Goal: Information Seeking & Learning: Learn about a topic

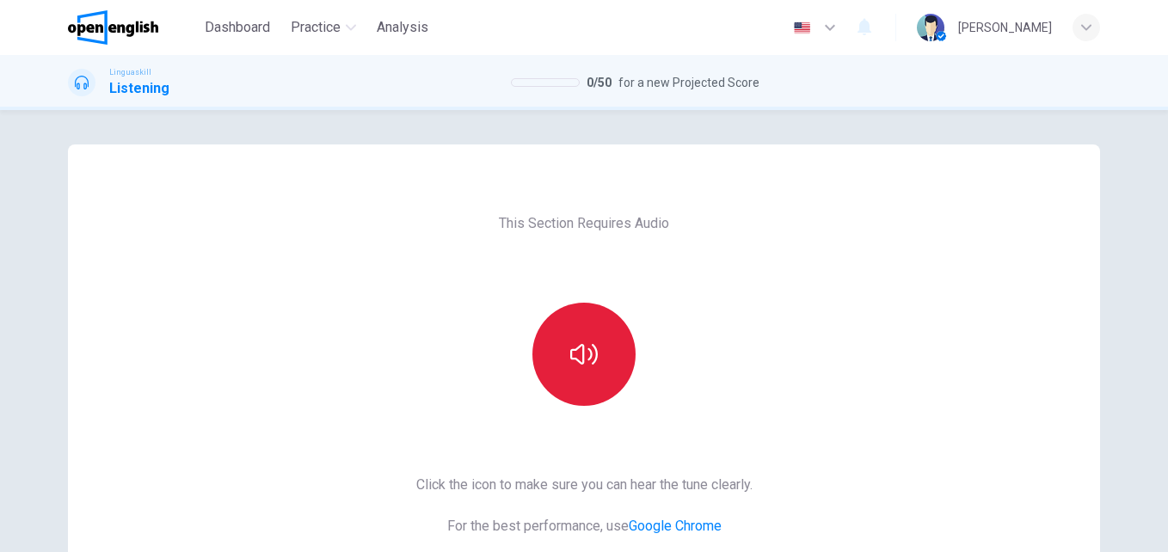
click at [577, 343] on icon "button" at bounding box center [584, 355] width 28 height 28
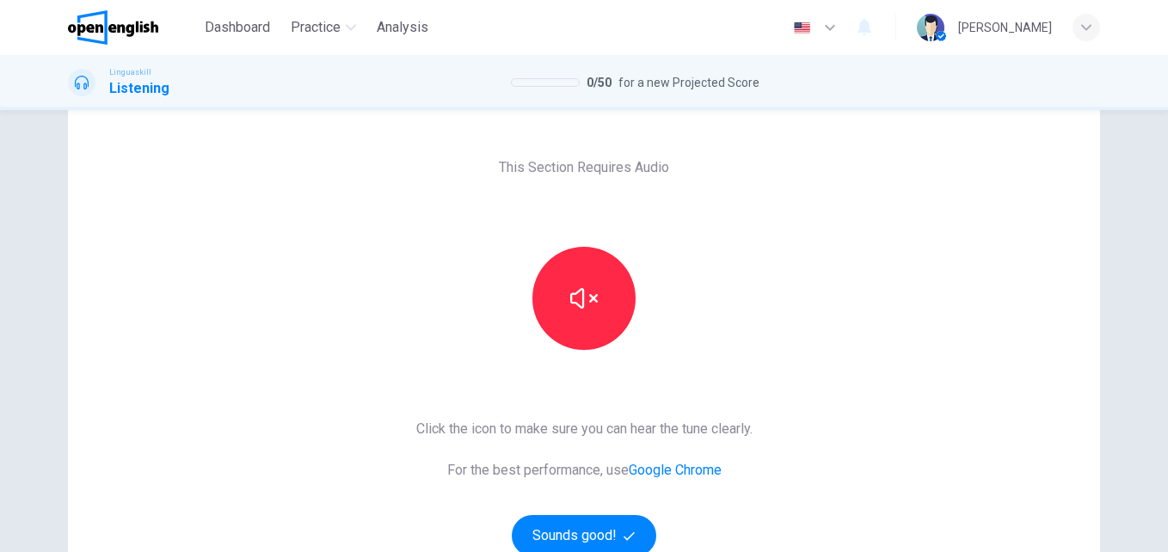
scroll to position [86, 0]
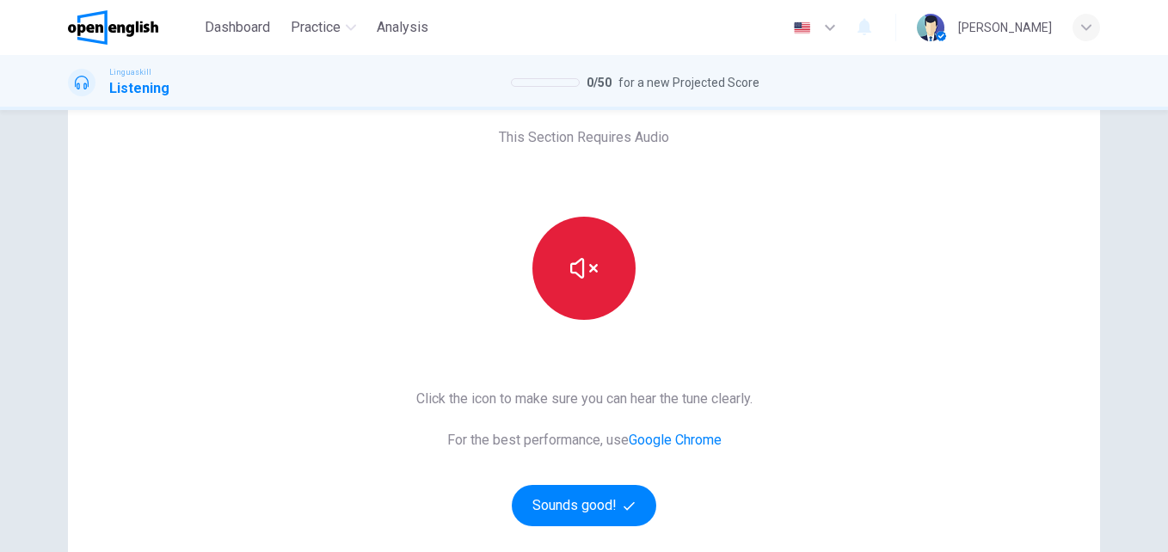
click at [599, 307] on button "button" at bounding box center [583, 268] width 103 height 103
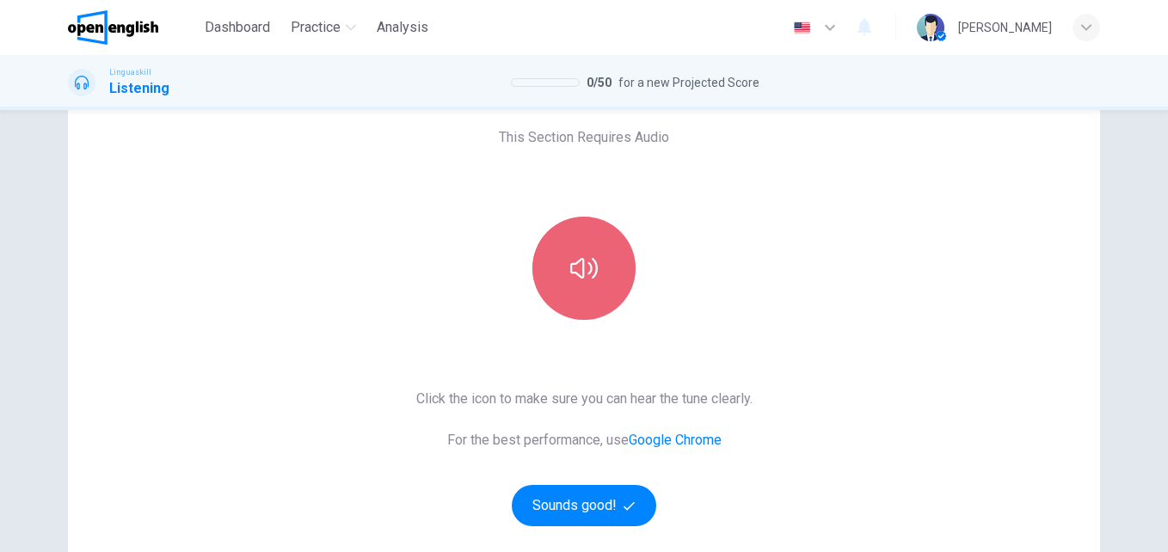
click at [593, 277] on icon "button" at bounding box center [584, 269] width 28 height 28
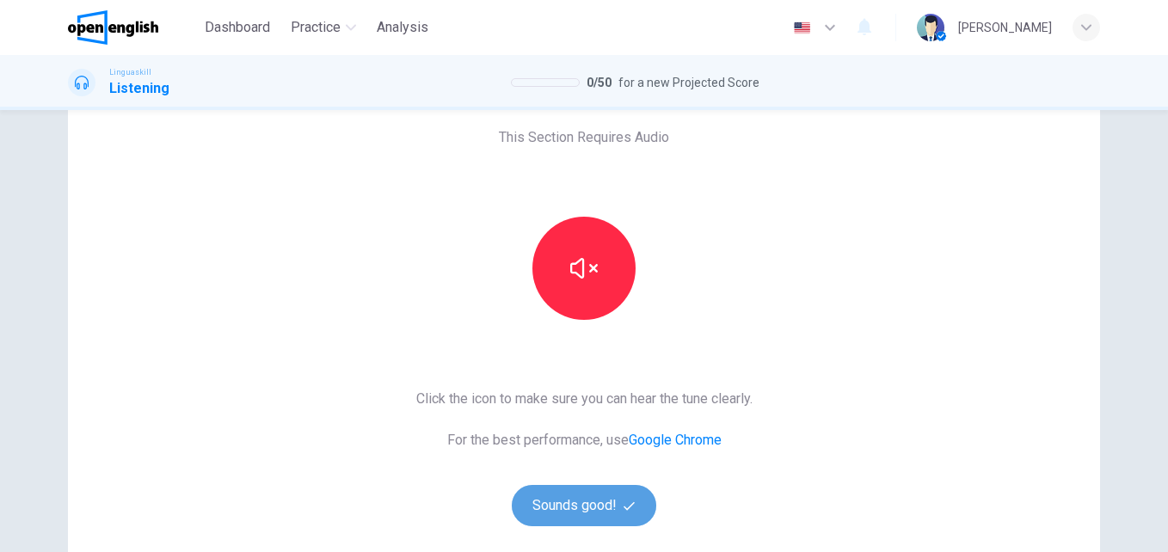
click at [611, 503] on button "Sounds good!" at bounding box center [584, 505] width 144 height 41
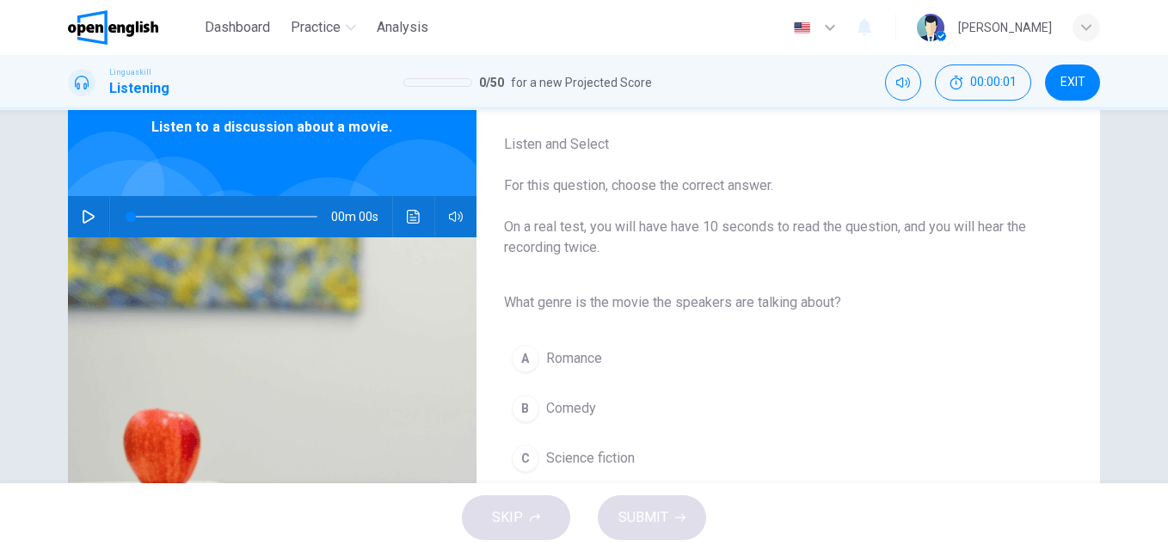
click at [91, 216] on button "button" at bounding box center [89, 216] width 28 height 41
click at [83, 207] on button "button" at bounding box center [89, 216] width 28 height 41
click at [86, 209] on button "button" at bounding box center [89, 216] width 28 height 41
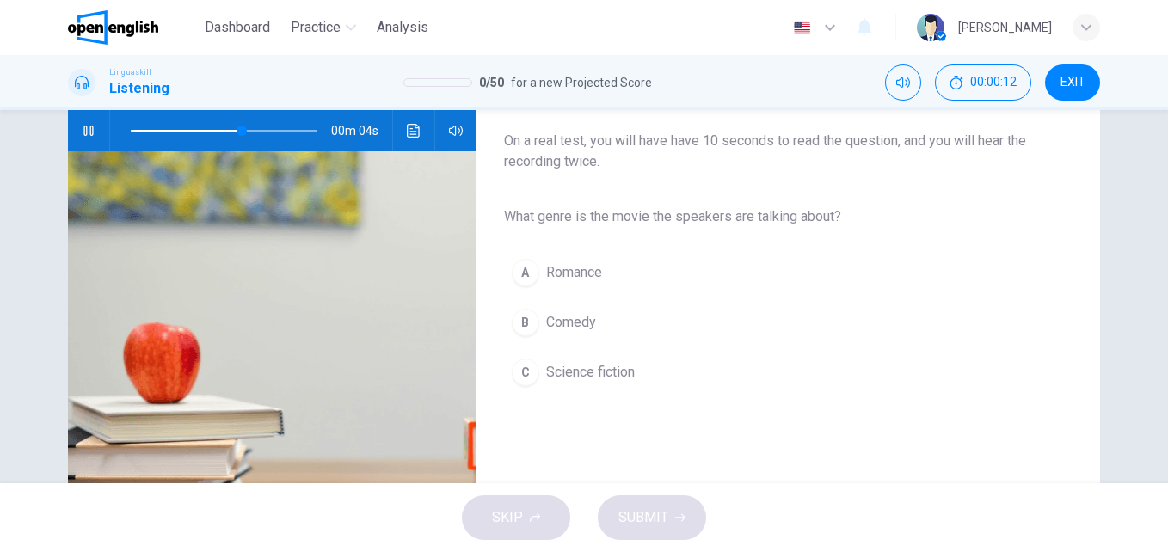
click at [563, 373] on span "Science fiction" at bounding box center [590, 372] width 89 height 21
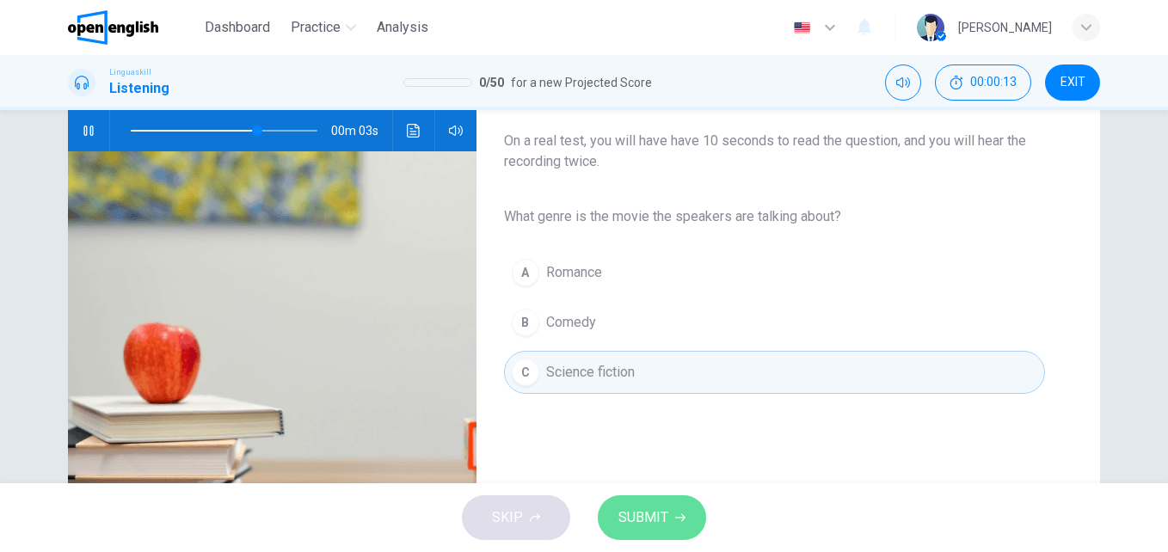
click at [651, 515] on span "SUBMIT" at bounding box center [643, 518] width 50 height 24
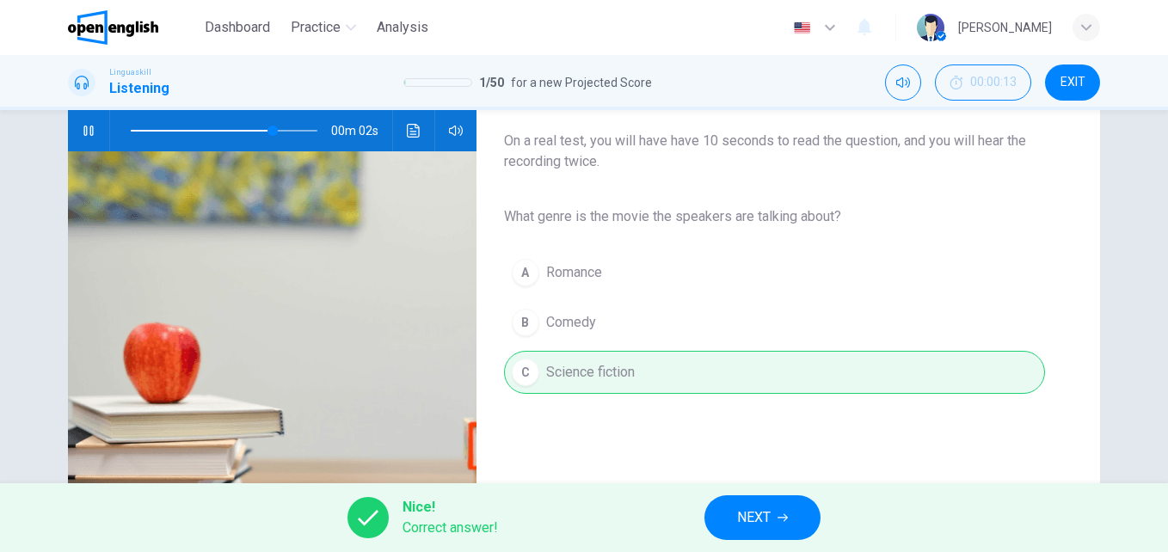
type input "**"
click at [771, 529] on span "NEXT" at bounding box center [754, 518] width 34 height 24
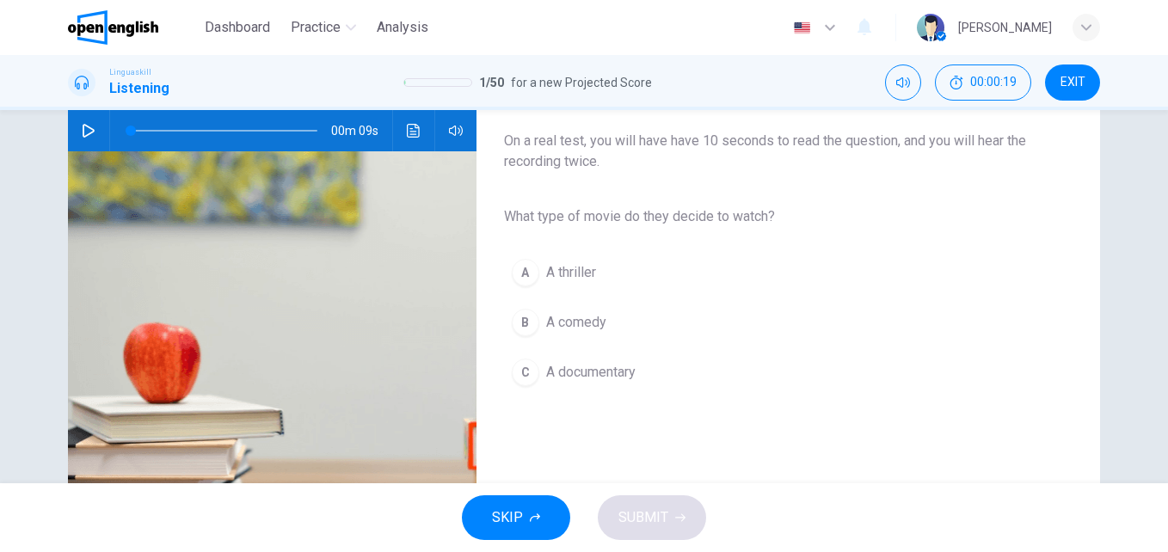
click at [88, 130] on icon "button" at bounding box center [89, 131] width 12 height 14
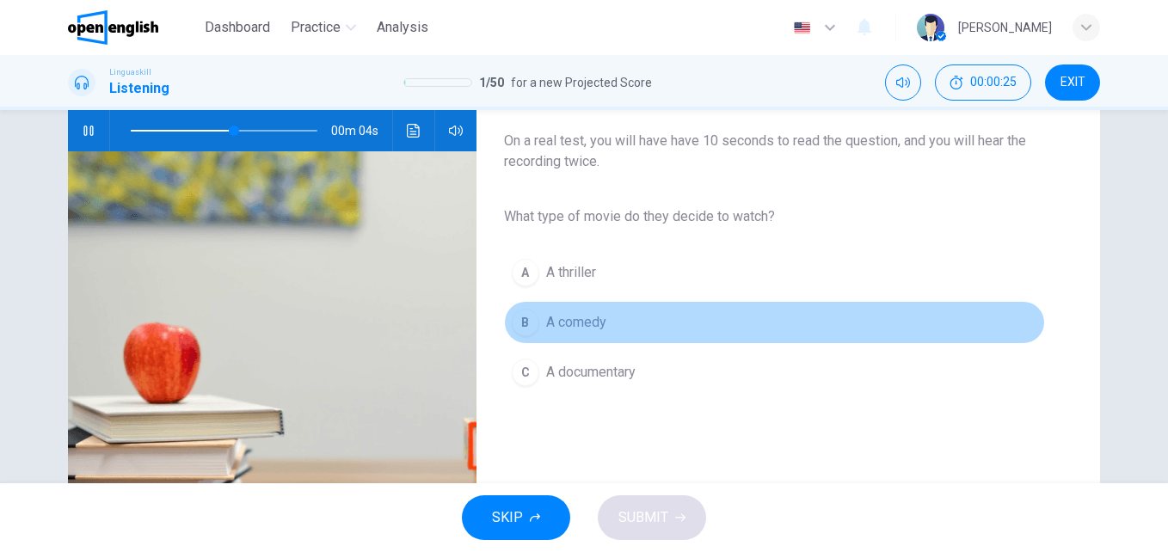
click at [531, 324] on div "B" at bounding box center [526, 323] width 28 height 28
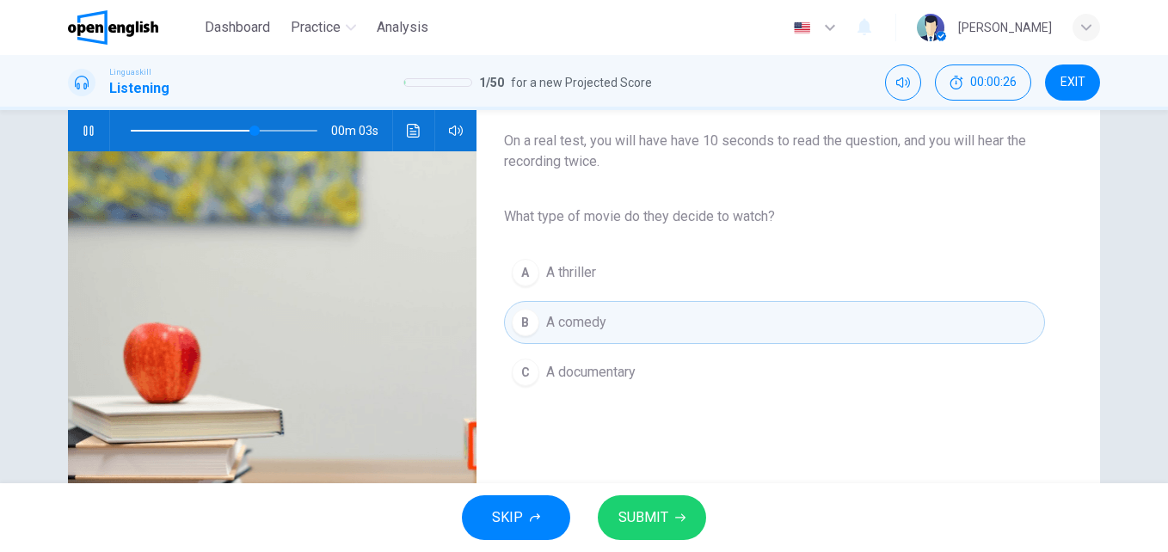
click at [670, 515] on button "SUBMIT" at bounding box center [652, 517] width 108 height 45
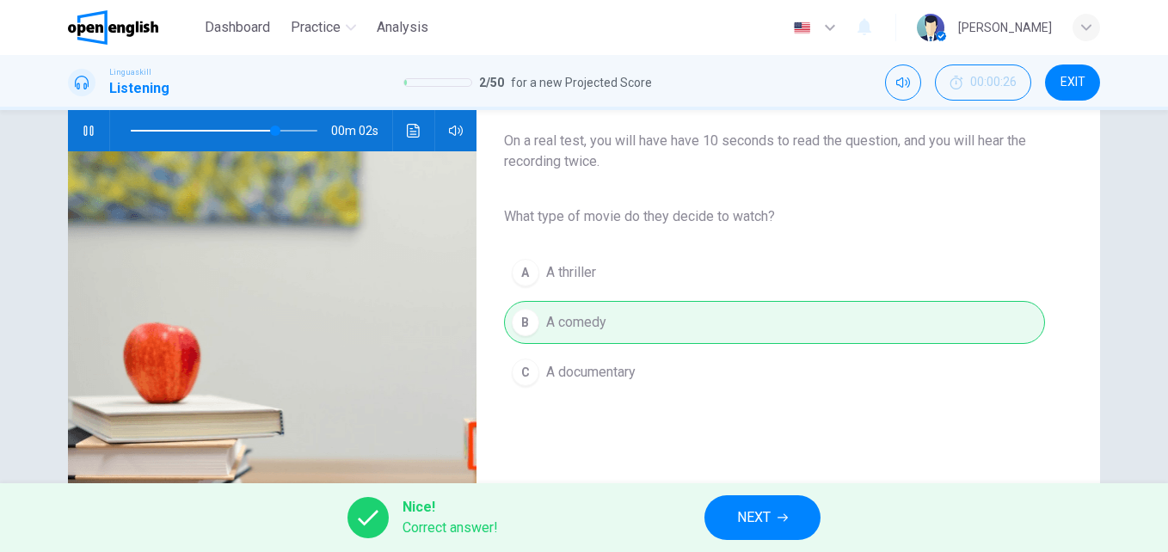
type input "**"
click at [792, 527] on button "NEXT" at bounding box center [762, 517] width 116 height 45
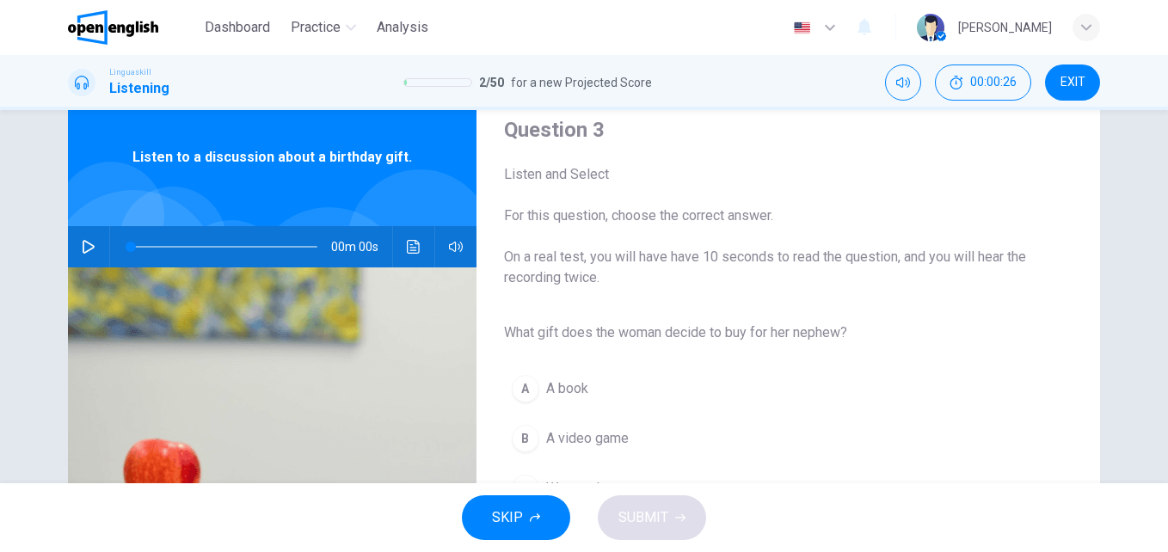
scroll to position [86, 0]
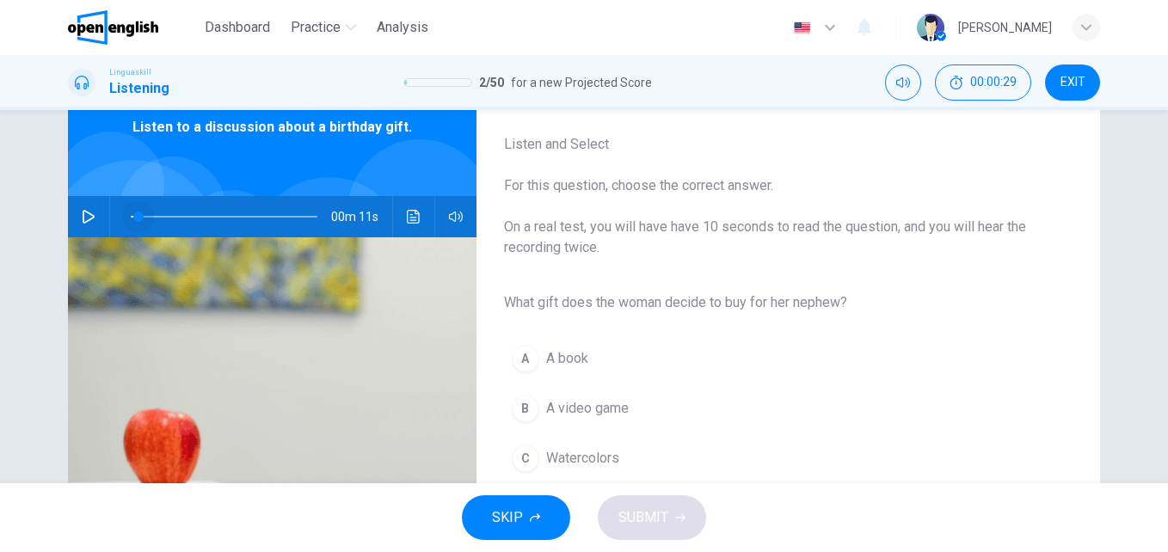
click at [134, 220] on span at bounding box center [138, 217] width 10 height 10
click at [100, 220] on div "00m 11s" at bounding box center [272, 216] width 409 height 41
click at [94, 218] on button "button" at bounding box center [89, 216] width 28 height 41
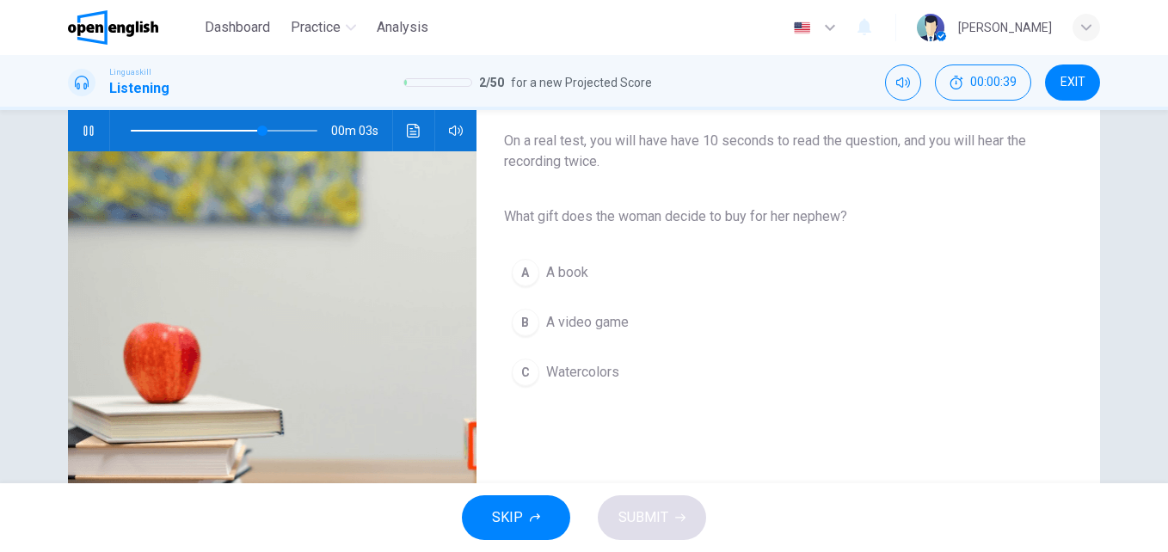
click at [581, 374] on span "Watercolors" at bounding box center [582, 372] width 73 height 21
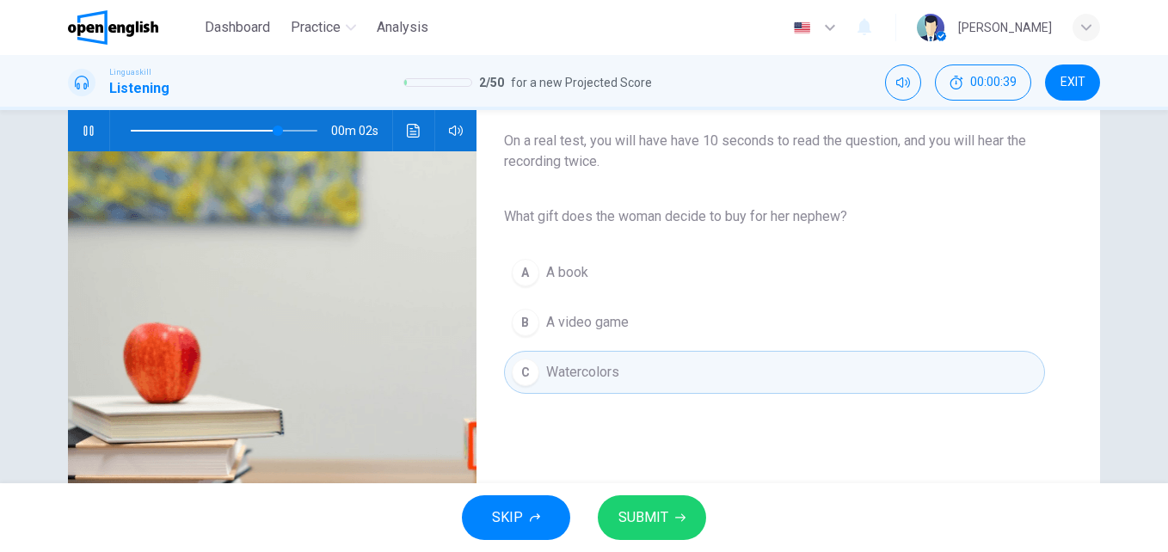
click at [633, 513] on span "SUBMIT" at bounding box center [643, 518] width 50 height 24
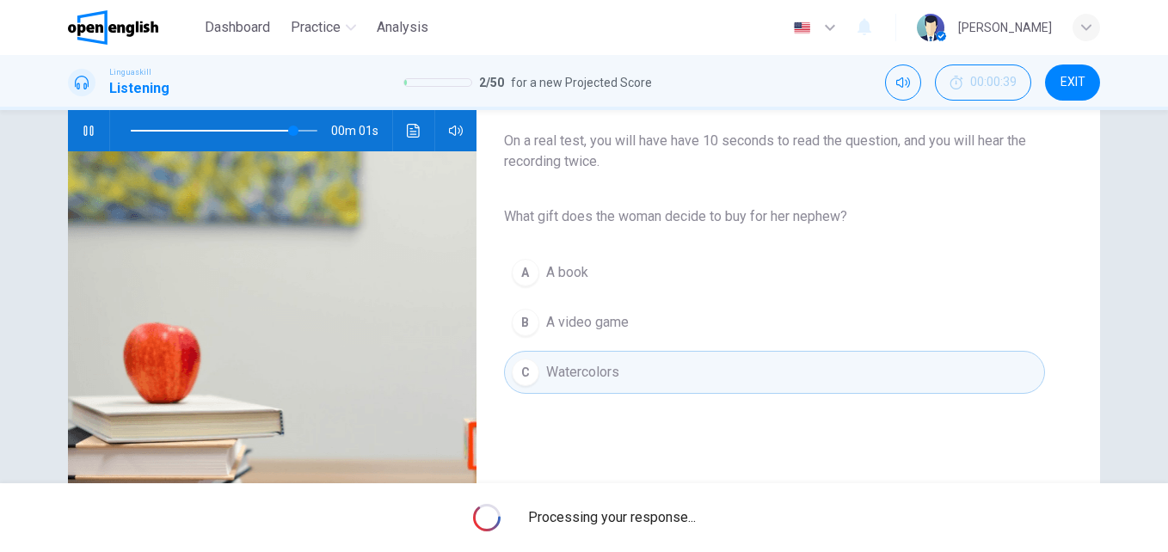
type input "**"
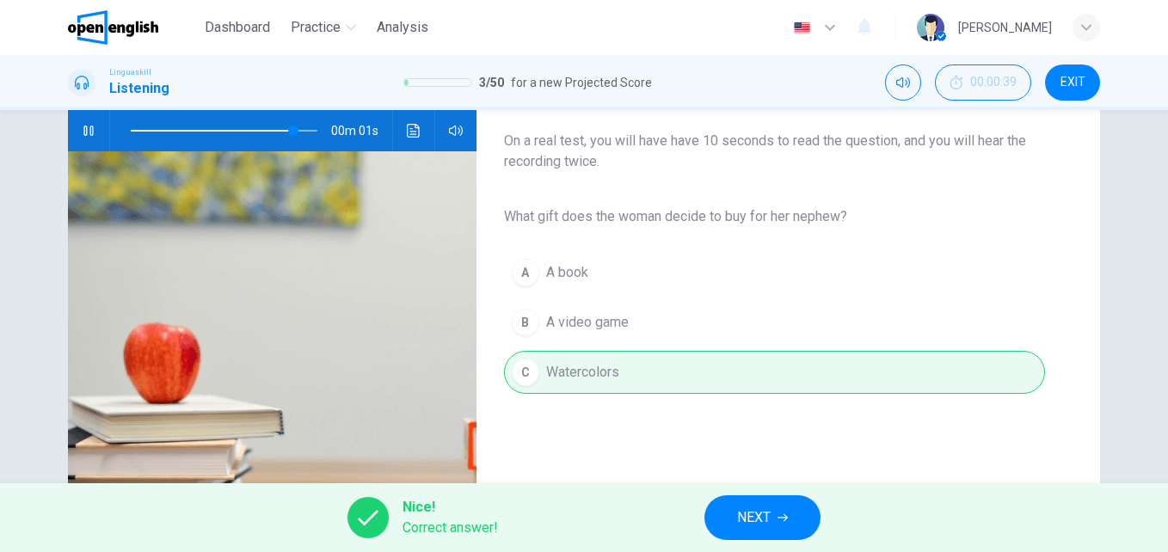
drag, startPoint x: 778, startPoint y: 498, endPoint x: 769, endPoint y: 489, distance: 12.8
click at [777, 495] on button "NEXT" at bounding box center [762, 517] width 116 height 45
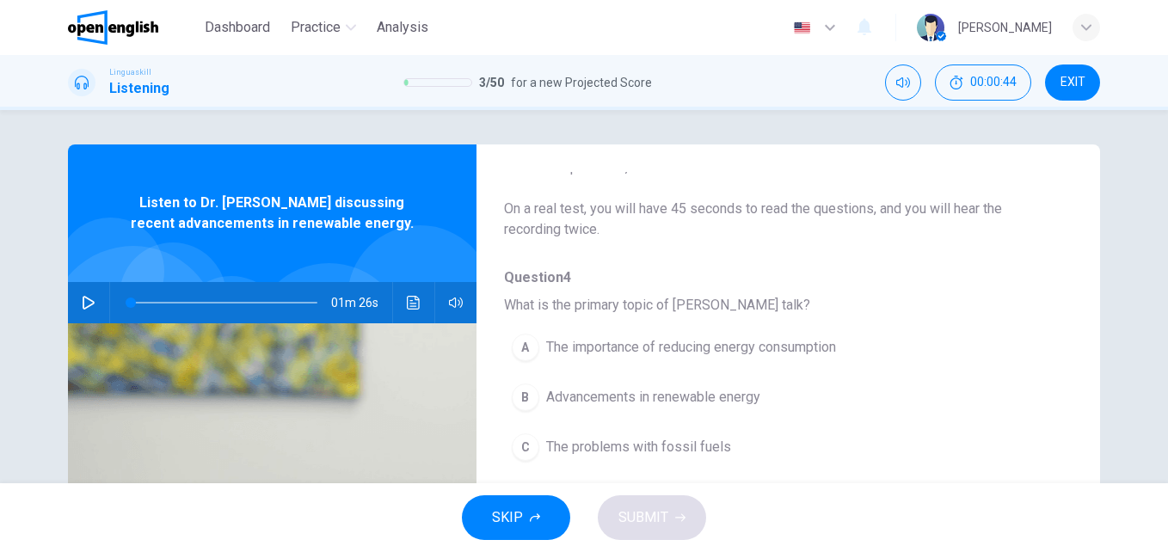
scroll to position [86, 0]
click at [86, 300] on icon "button" at bounding box center [89, 303] width 12 height 14
click at [963, 95] on button "00:00:50" at bounding box center [983, 83] width 96 height 36
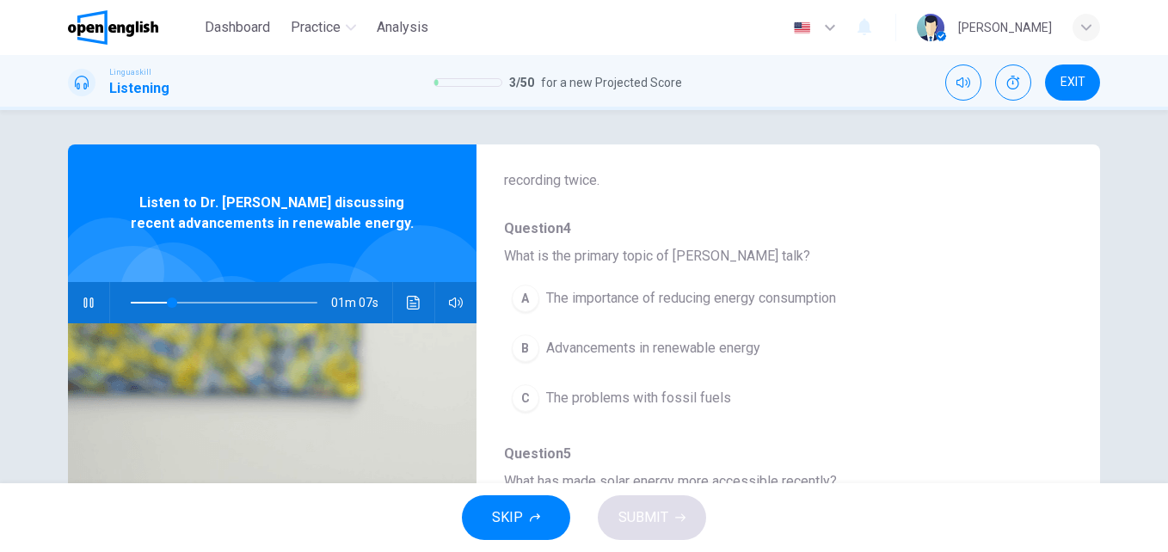
scroll to position [172, 0]
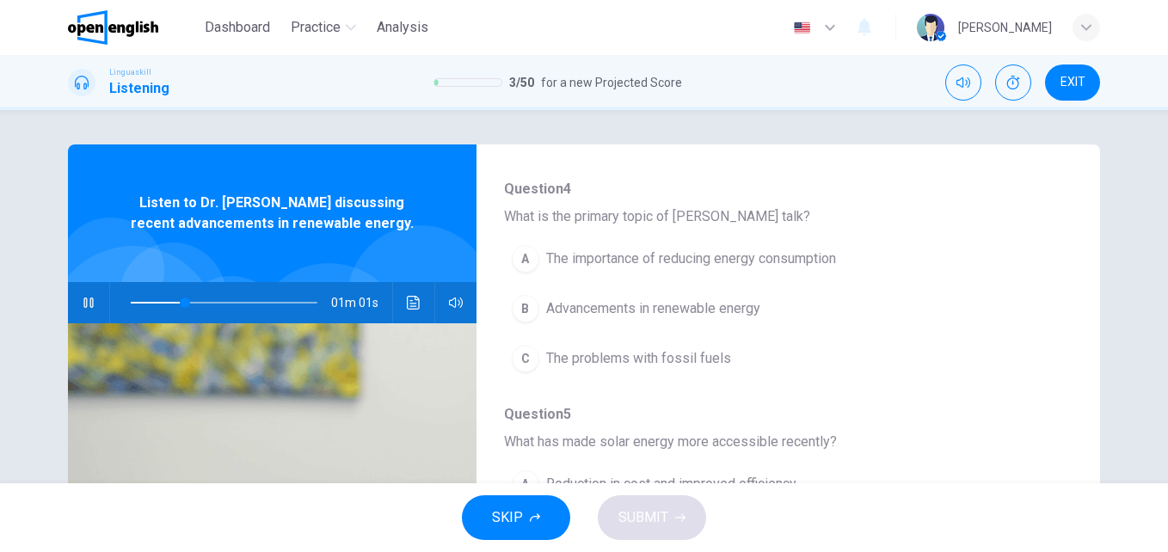
click at [683, 304] on span "Advancements in renewable energy" at bounding box center [653, 308] width 214 height 21
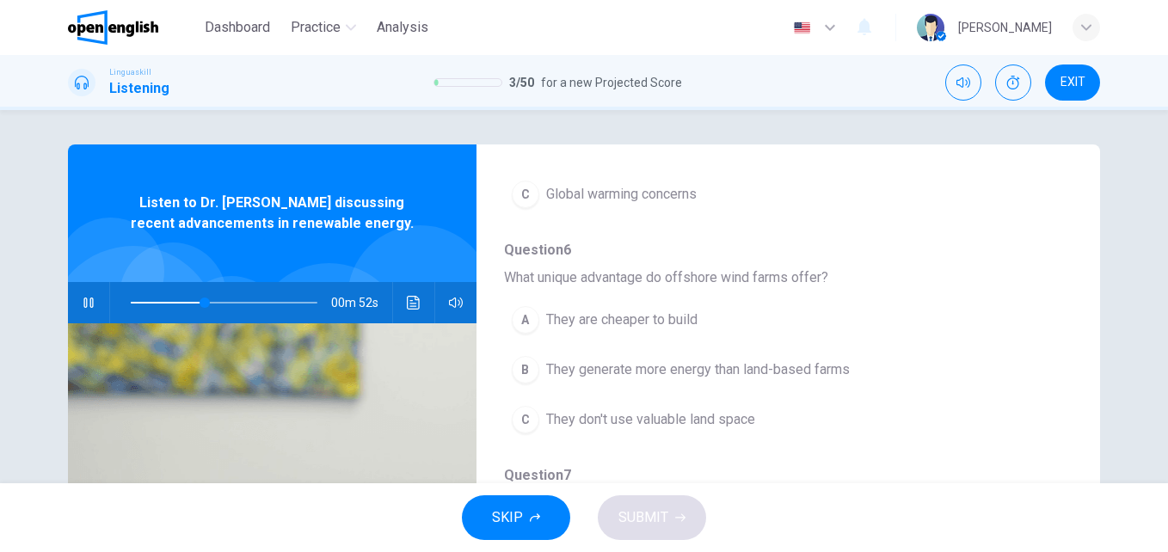
scroll to position [602, 0]
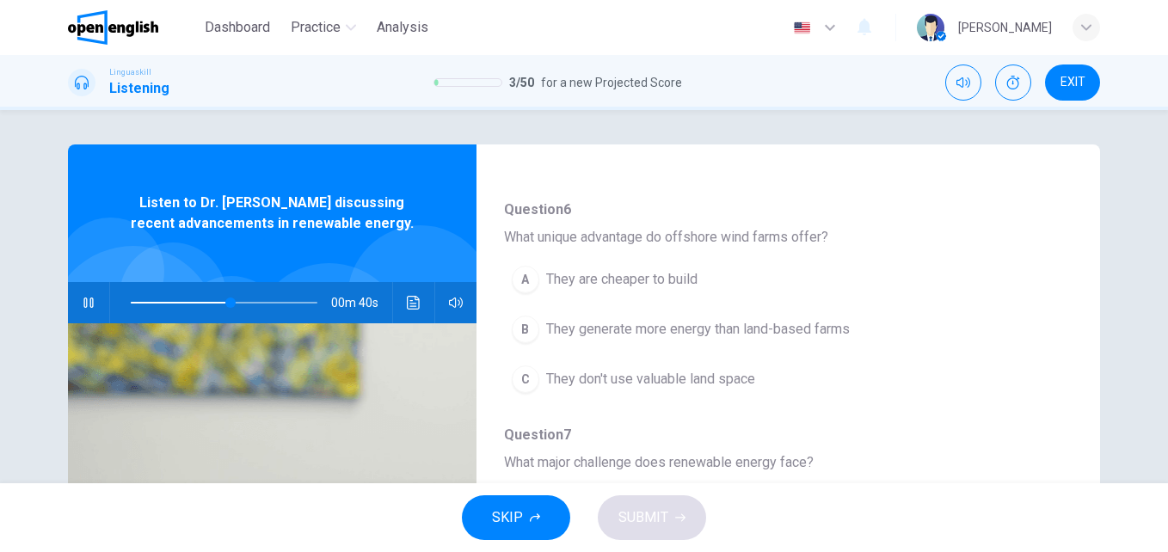
click at [808, 323] on span "They generate more energy than land-based farms" at bounding box center [698, 329] width 304 height 21
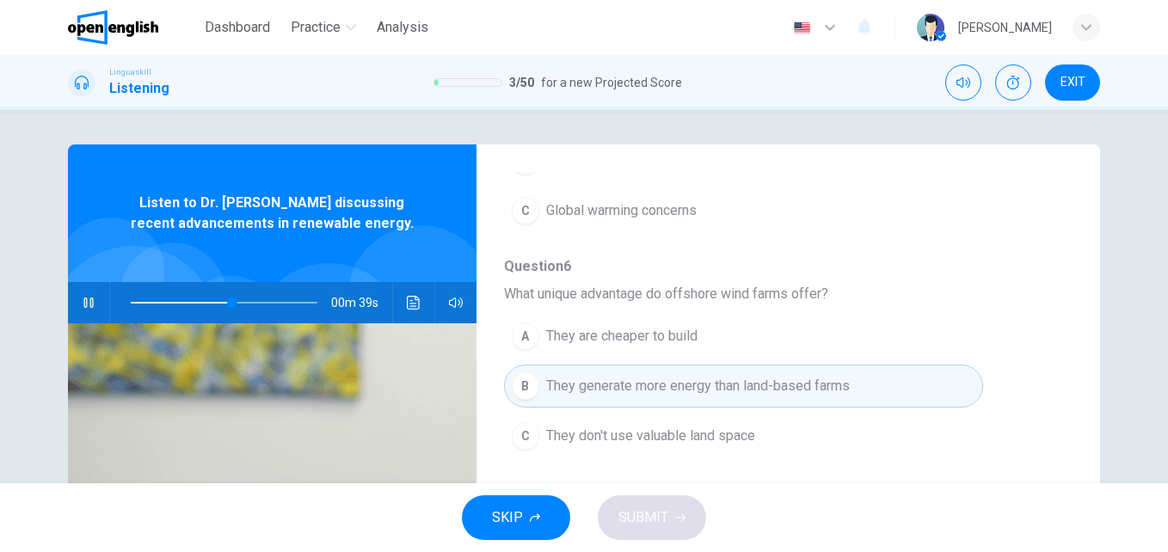
scroll to position [430, 0]
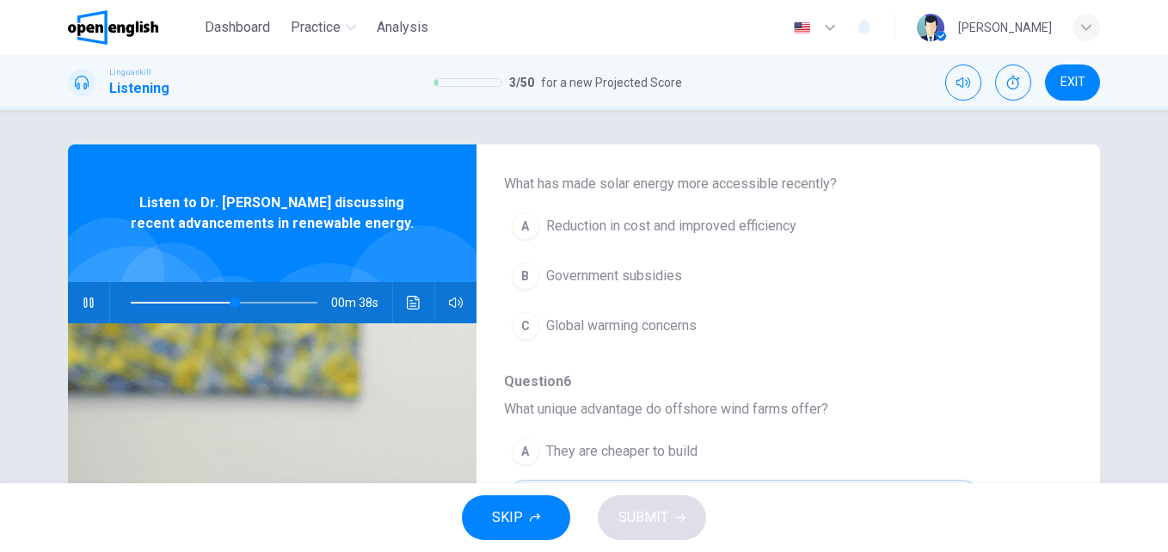
click at [725, 218] on span "Reduction in cost and improved efficiency" at bounding box center [671, 226] width 250 height 21
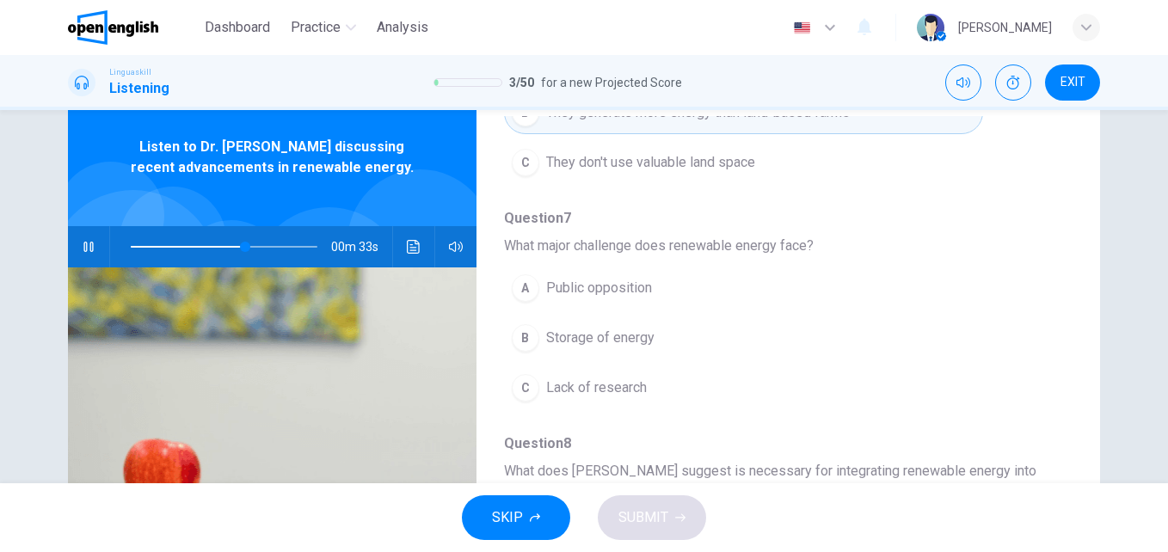
scroll to position [86, 0]
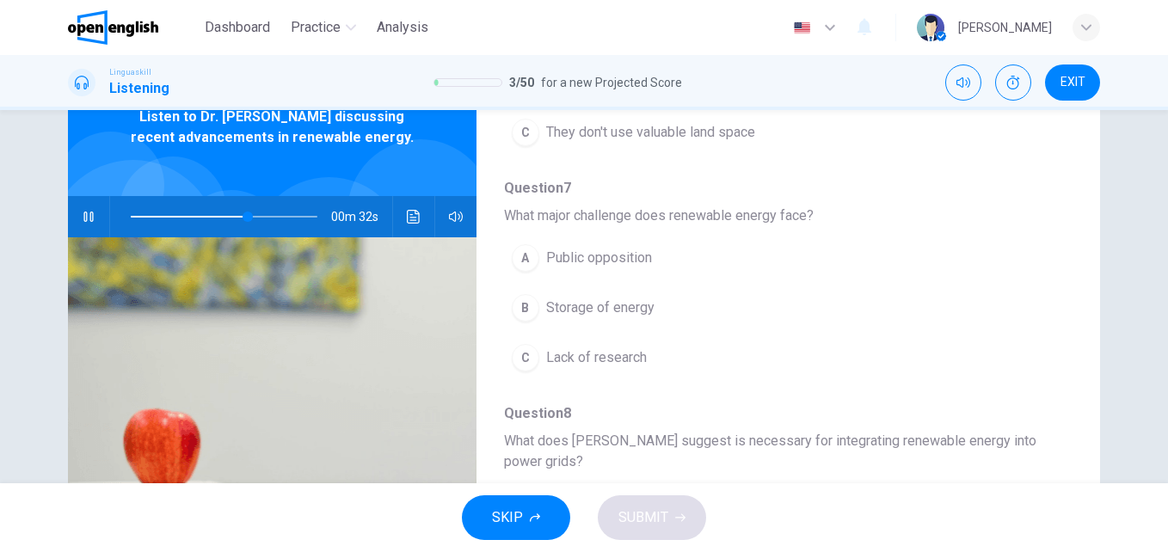
click at [669, 352] on button "C Lack of research" at bounding box center [743, 357] width 479 height 43
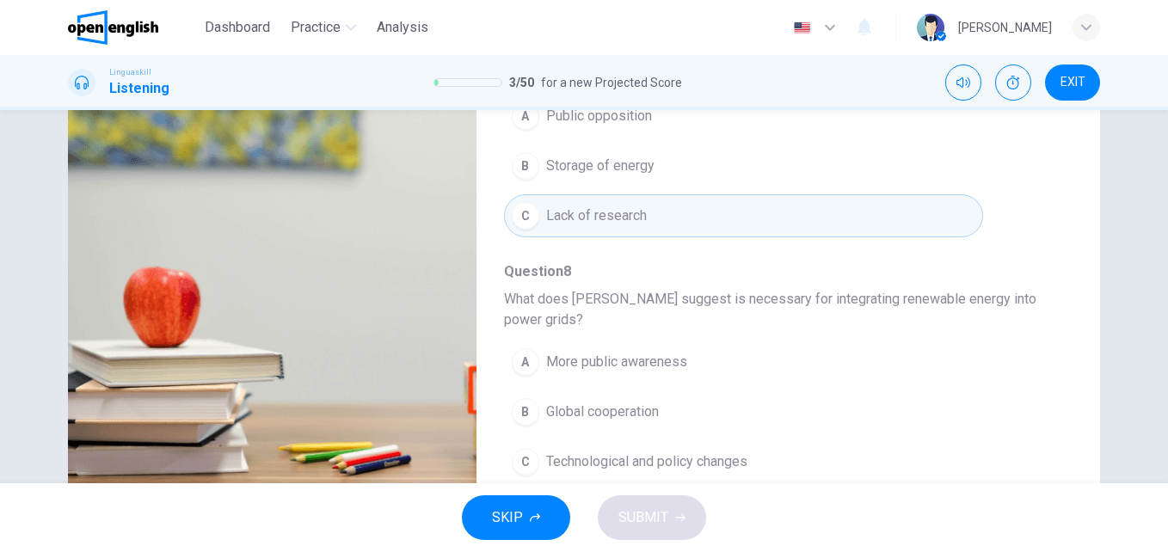
scroll to position [258, 0]
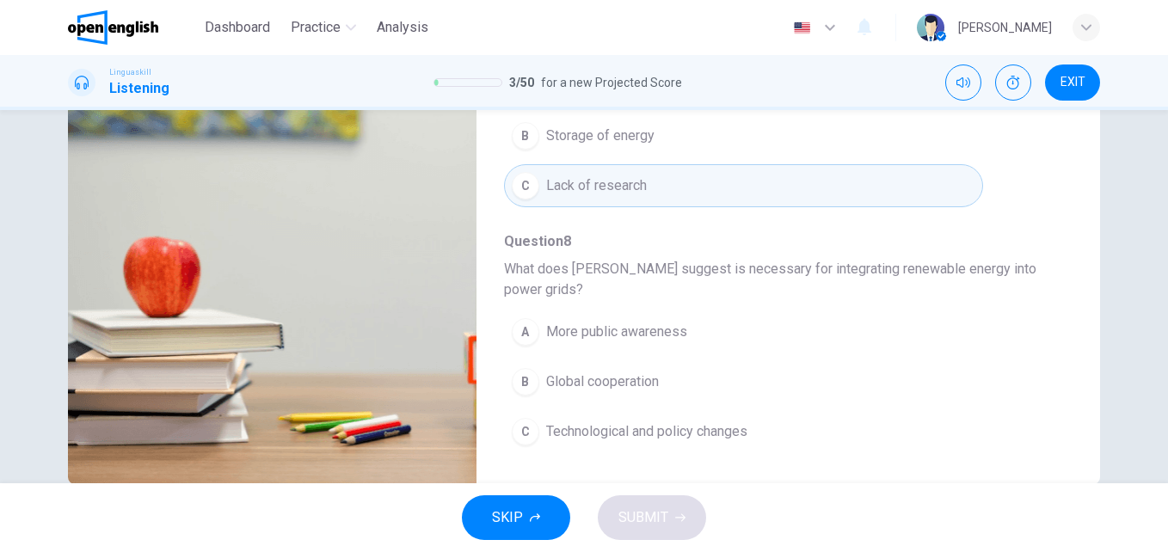
click at [705, 421] on span "Technological and policy changes" at bounding box center [646, 431] width 201 height 21
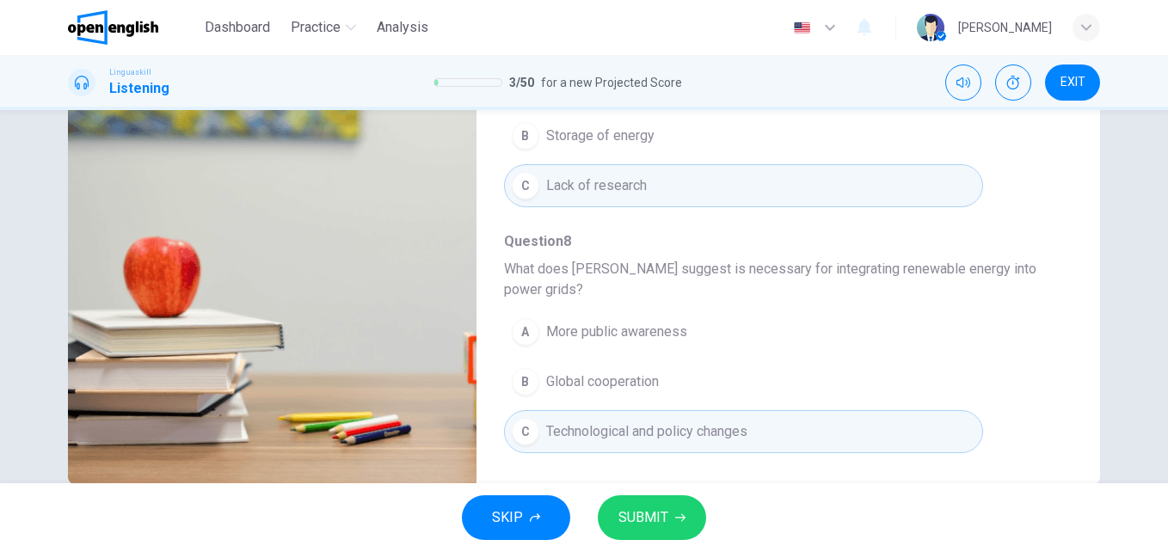
click at [668, 515] on button "SUBMIT" at bounding box center [652, 517] width 108 height 45
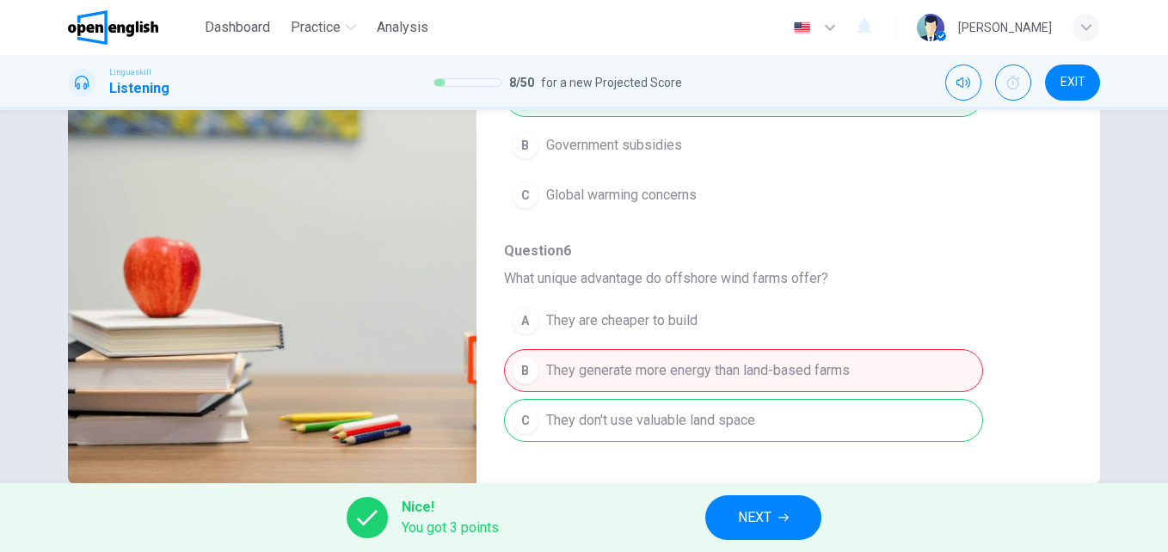
scroll to position [333, 0]
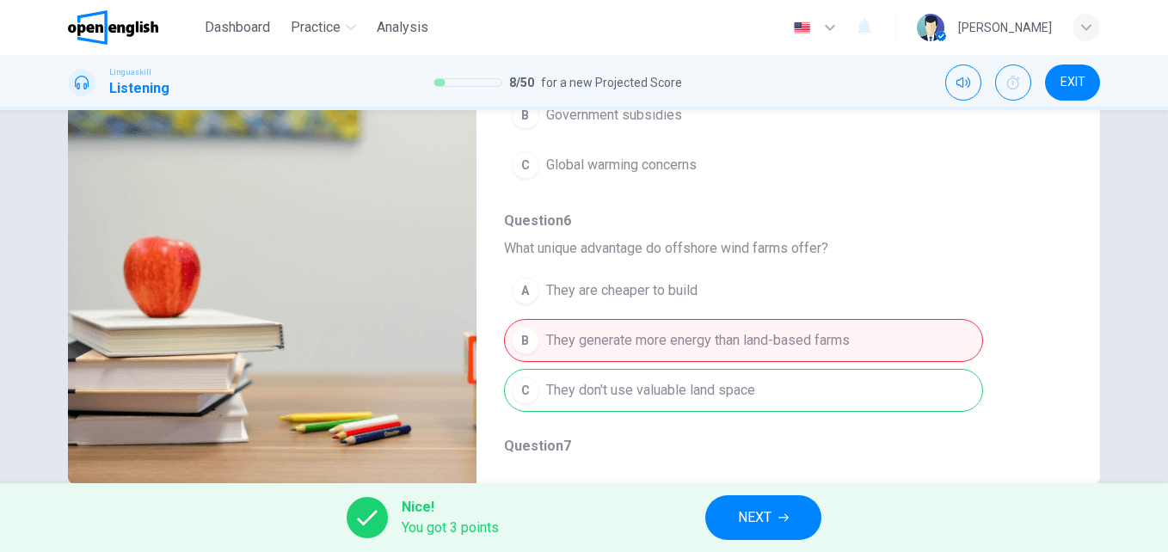
drag, startPoint x: 650, startPoint y: 380, endPoint x: 805, endPoint y: 405, distance: 156.8
click at [805, 405] on div "A They are cheaper to build B They generate more energy than land-based farms C…" at bounding box center [774, 341] width 541 height 150
click at [805, 406] on div "A They are cheaper to build B They generate more energy than land-based farms C…" at bounding box center [774, 341] width 541 height 150
type input "**"
click at [759, 521] on span "NEXT" at bounding box center [755, 518] width 34 height 24
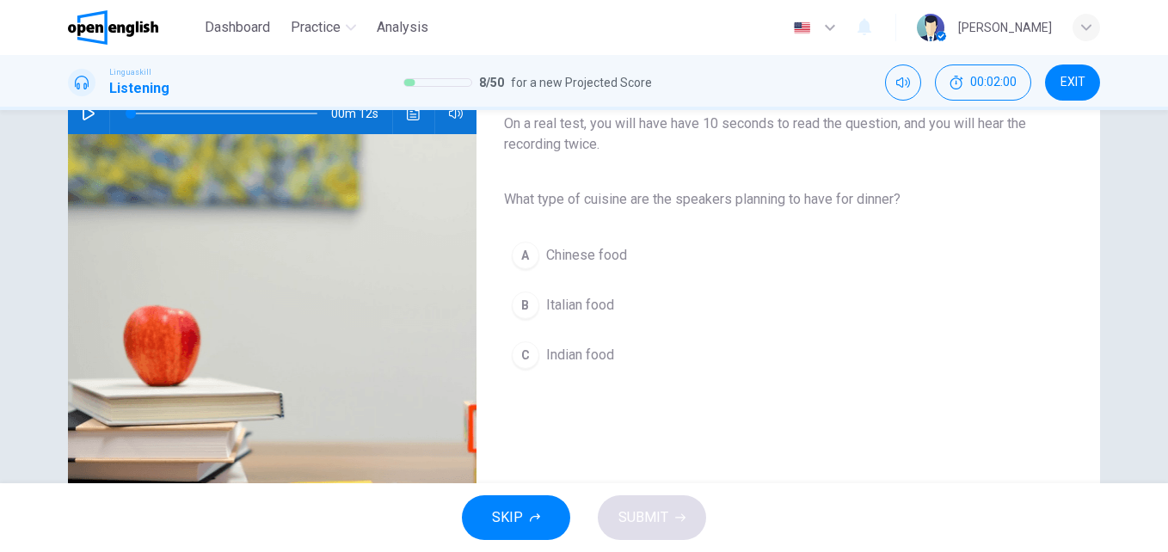
scroll to position [35, 0]
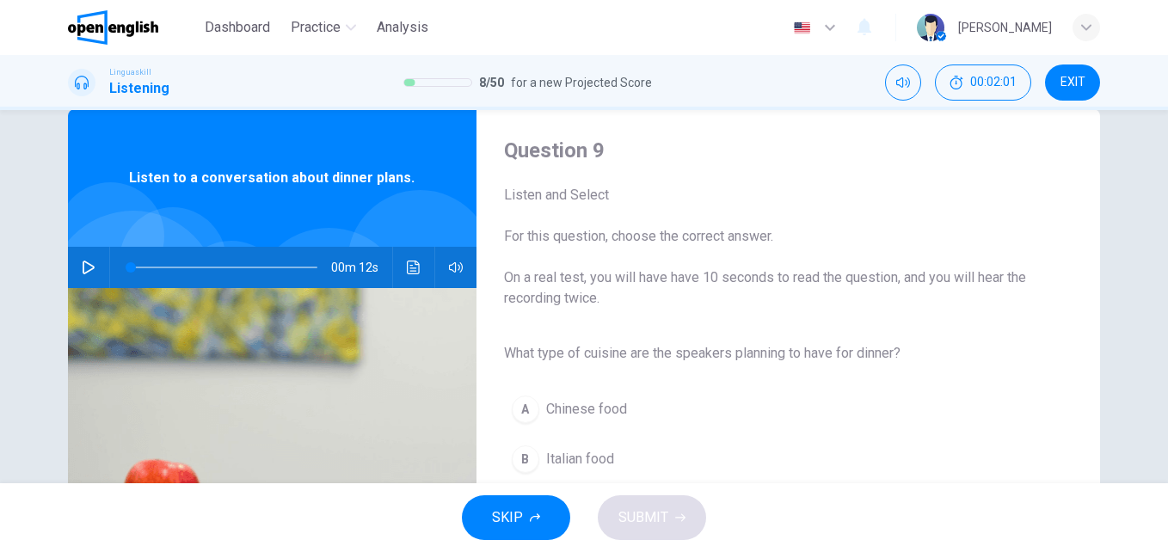
click at [110, 255] on div at bounding box center [220, 267] width 221 height 41
click at [86, 272] on icon "button" at bounding box center [89, 268] width 14 height 14
drag, startPoint x: 476, startPoint y: 345, endPoint x: 953, endPoint y: 370, distance: 478.0
click at [952, 370] on div "Question 9 Listen and Select For this question, choose the correct answer. On a…" at bounding box center [774, 408] width 596 height 543
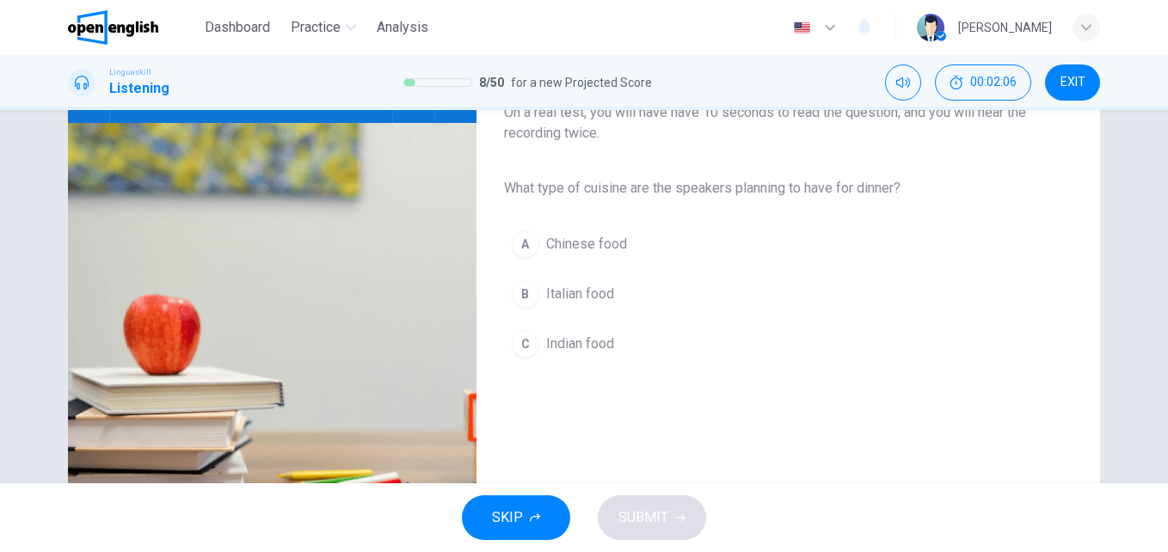
scroll to position [207, 0]
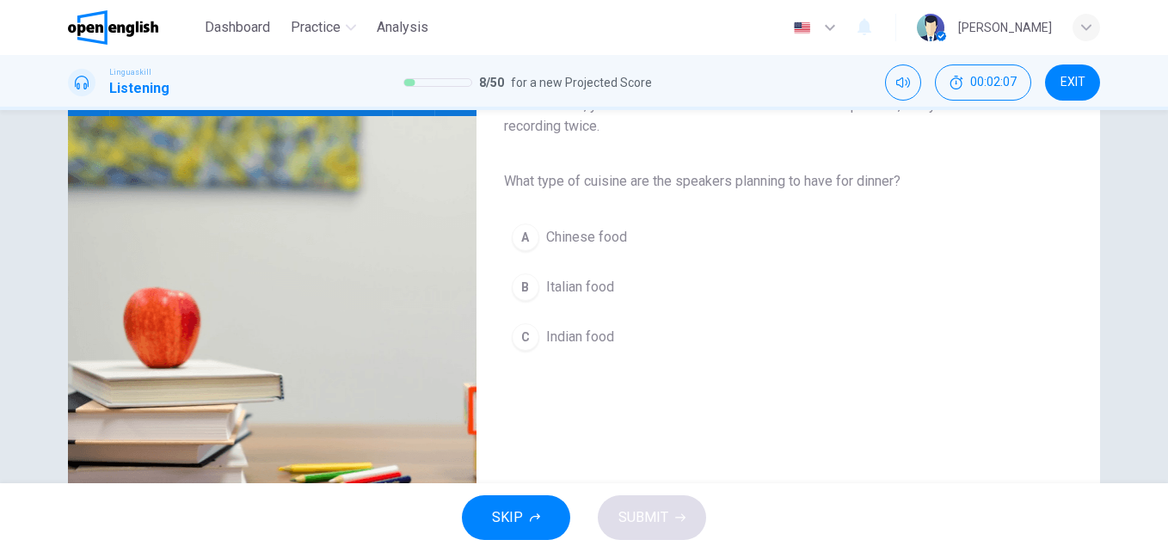
click at [544, 180] on span "What type of cuisine are the speakers planning to have for dinner?" at bounding box center [774, 181] width 541 height 21
click at [517, 279] on div "B" at bounding box center [526, 287] width 28 height 28
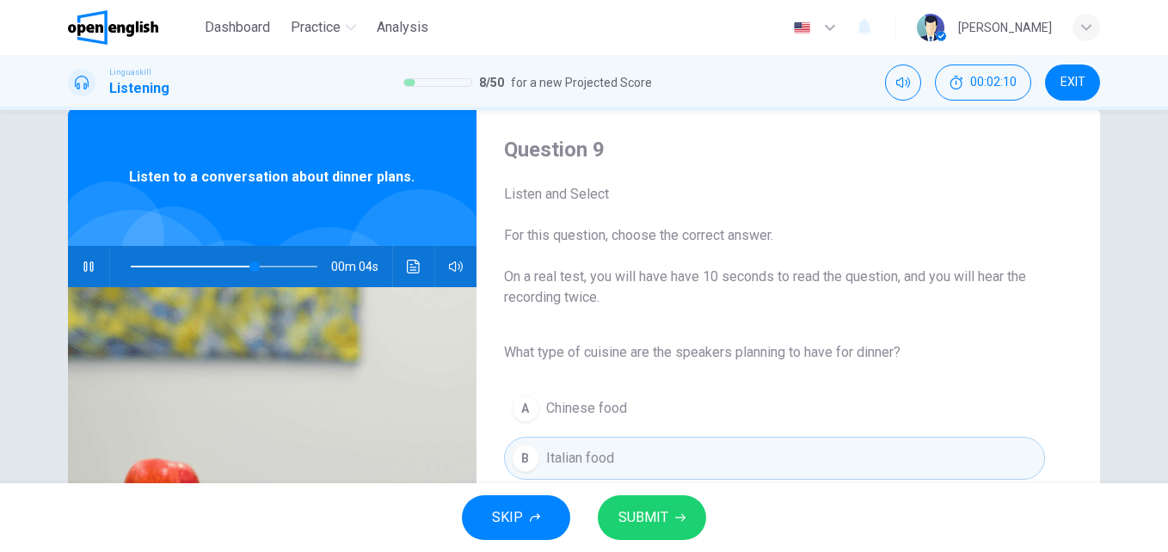
scroll to position [35, 0]
click at [624, 512] on span "SUBMIT" at bounding box center [643, 518] width 50 height 24
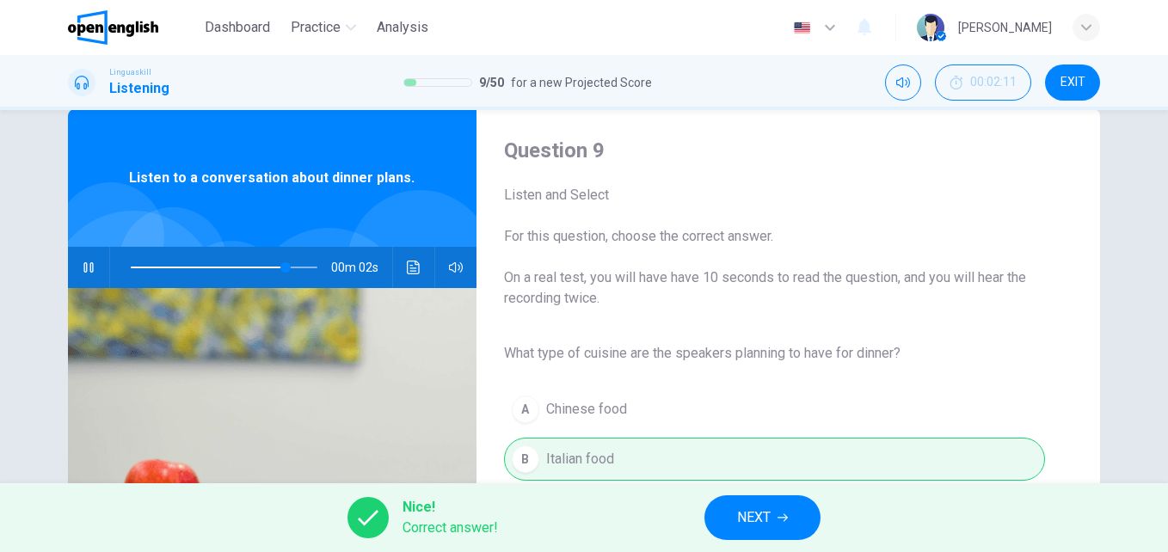
type input "**"
click at [801, 527] on button "NEXT" at bounding box center [762, 517] width 116 height 45
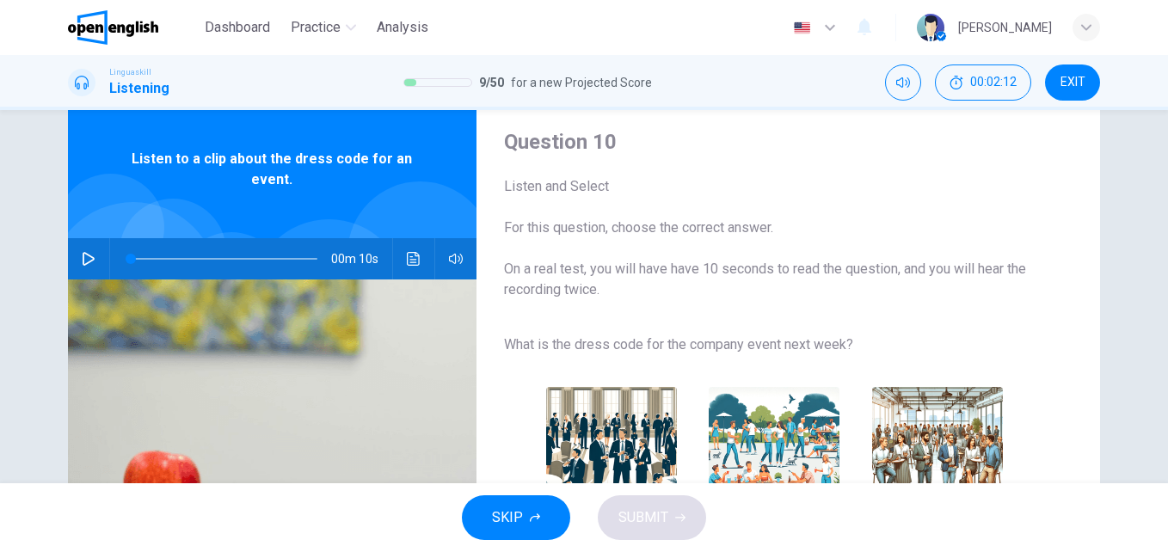
scroll to position [86, 0]
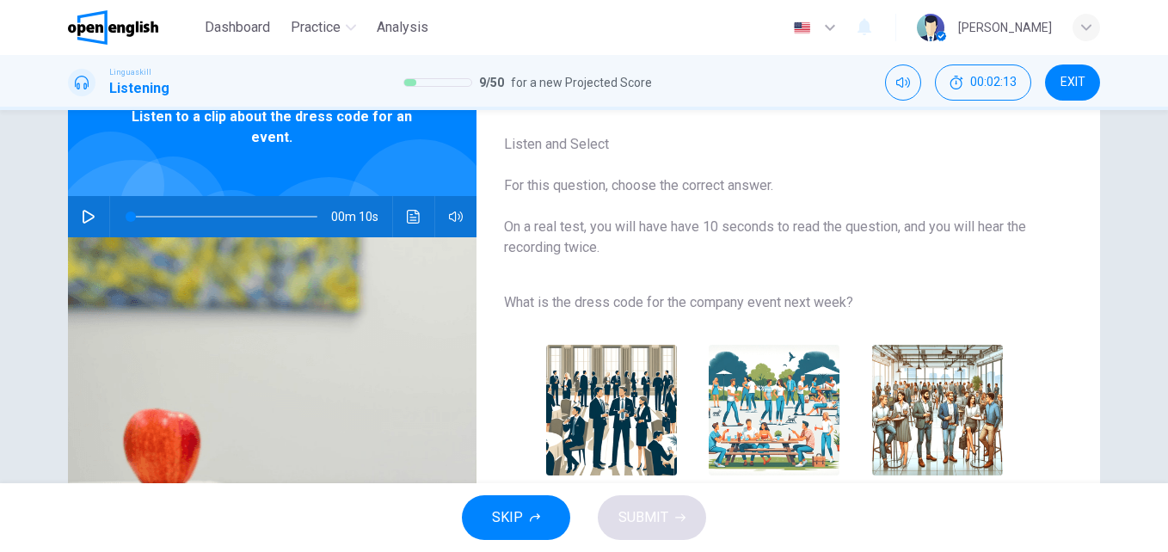
drag, startPoint x: 507, startPoint y: 298, endPoint x: 813, endPoint y: 311, distance: 305.6
click at [813, 311] on span "What is the dress code for the company event next week?" at bounding box center [774, 302] width 541 height 21
click at [818, 299] on span "What is the dress code for the company event next week?" at bounding box center [774, 302] width 541 height 21
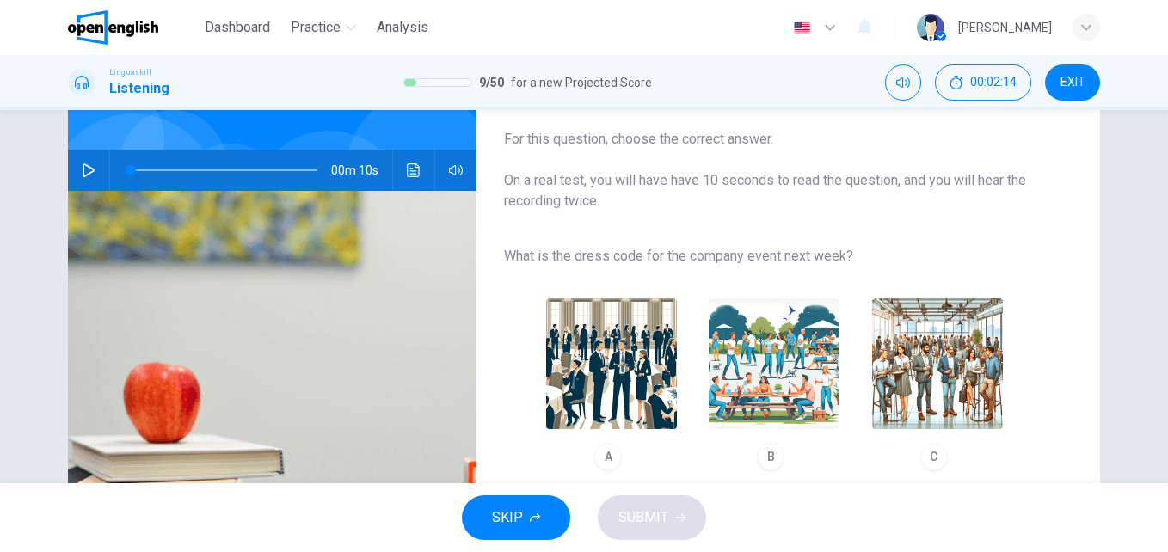
scroll to position [172, 0]
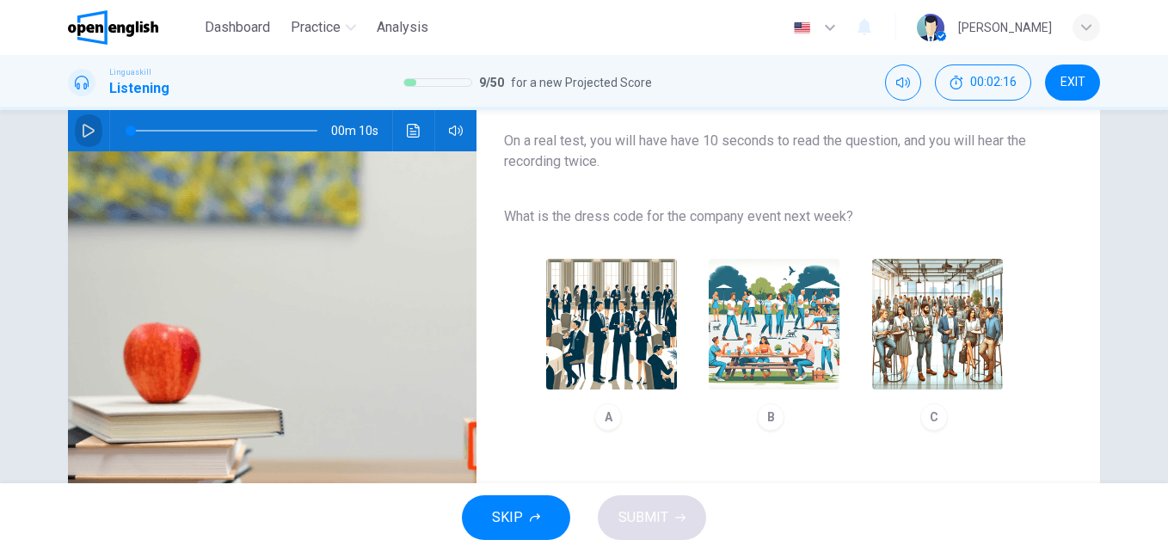
click at [95, 128] on button "button" at bounding box center [89, 130] width 28 height 41
click at [617, 311] on img "button" at bounding box center [611, 324] width 131 height 131
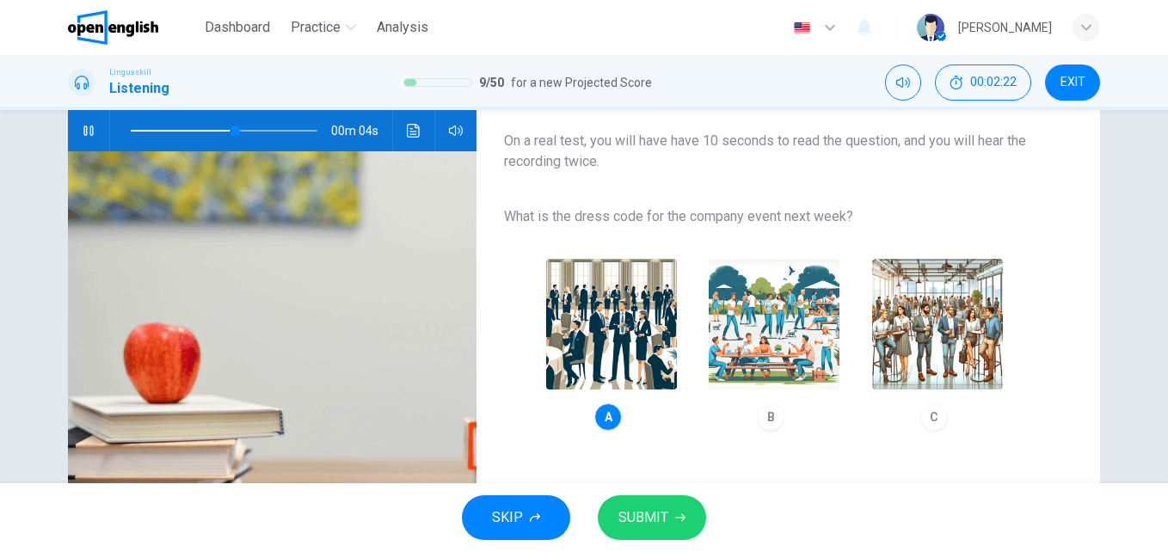
click at [907, 343] on img "button" at bounding box center [937, 324] width 131 height 131
click at [666, 516] on span "SUBMIT" at bounding box center [643, 518] width 50 height 24
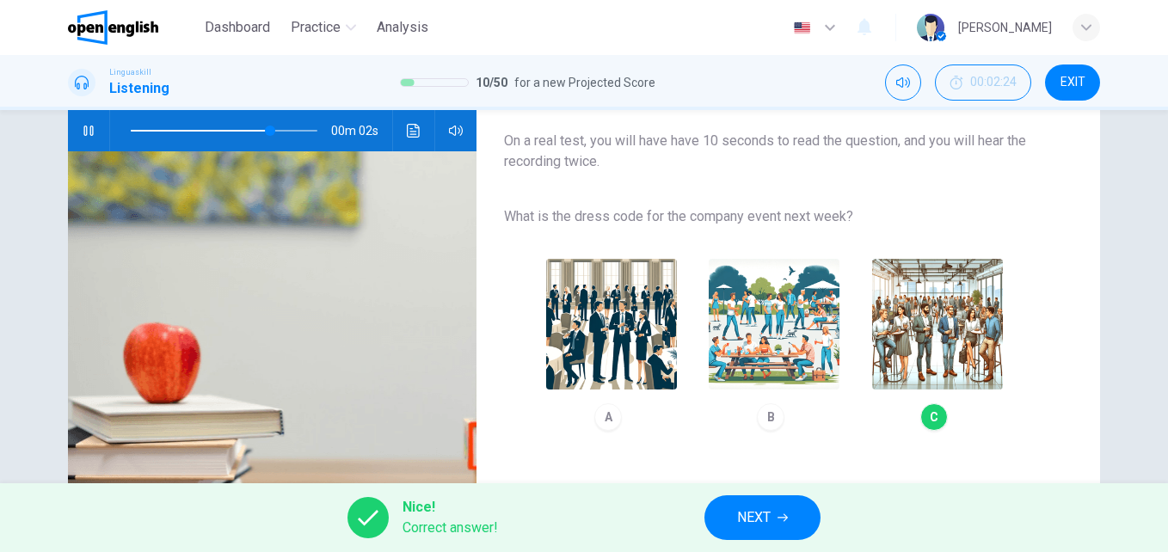
type input "**"
click at [717, 510] on button "NEXT" at bounding box center [762, 517] width 116 height 45
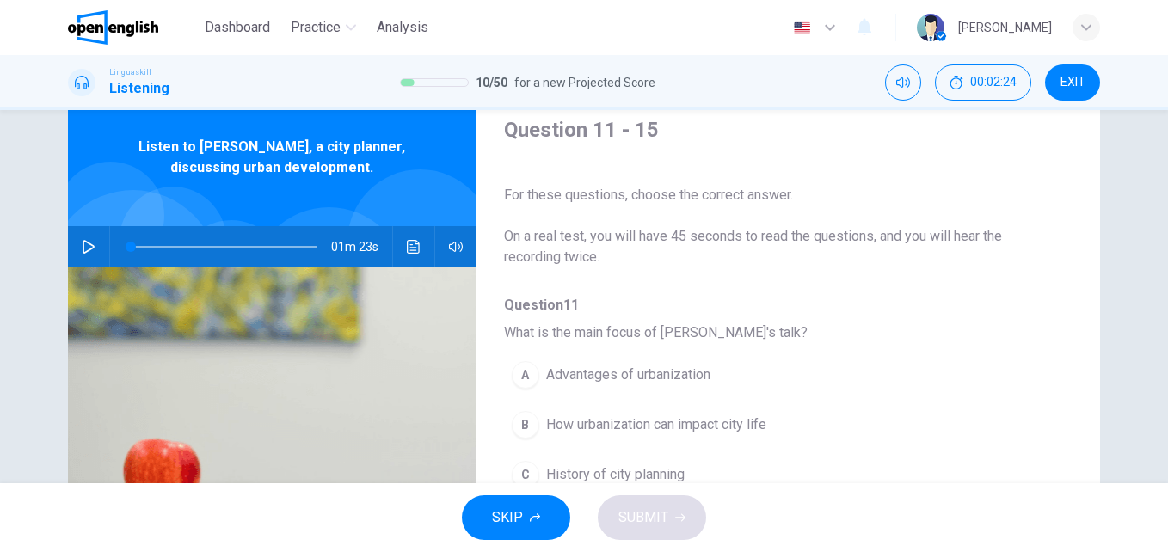
scroll to position [86, 0]
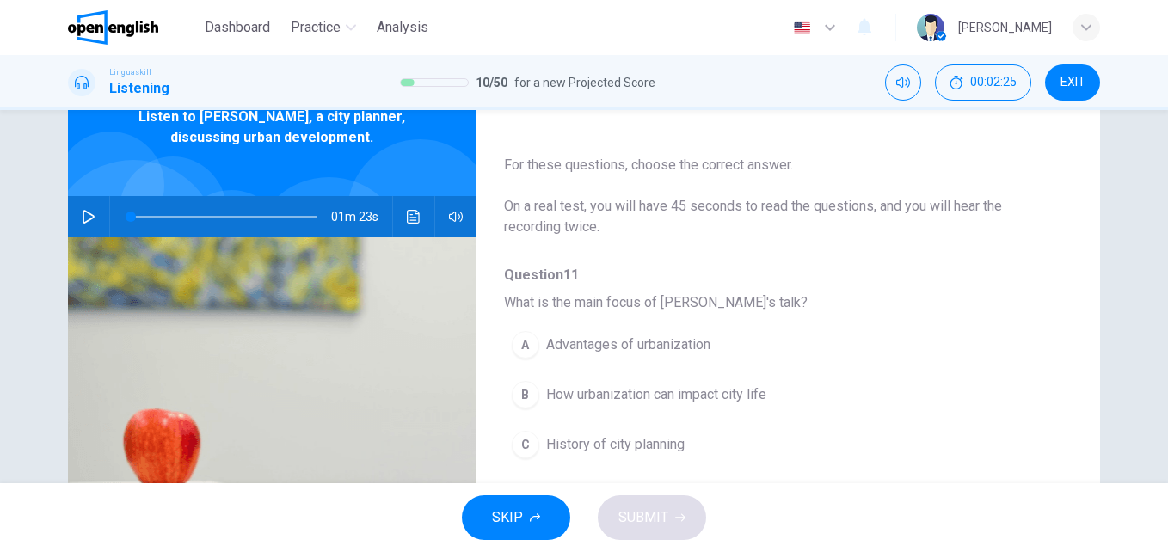
click at [68, 219] on div "01m 23s" at bounding box center [272, 216] width 409 height 41
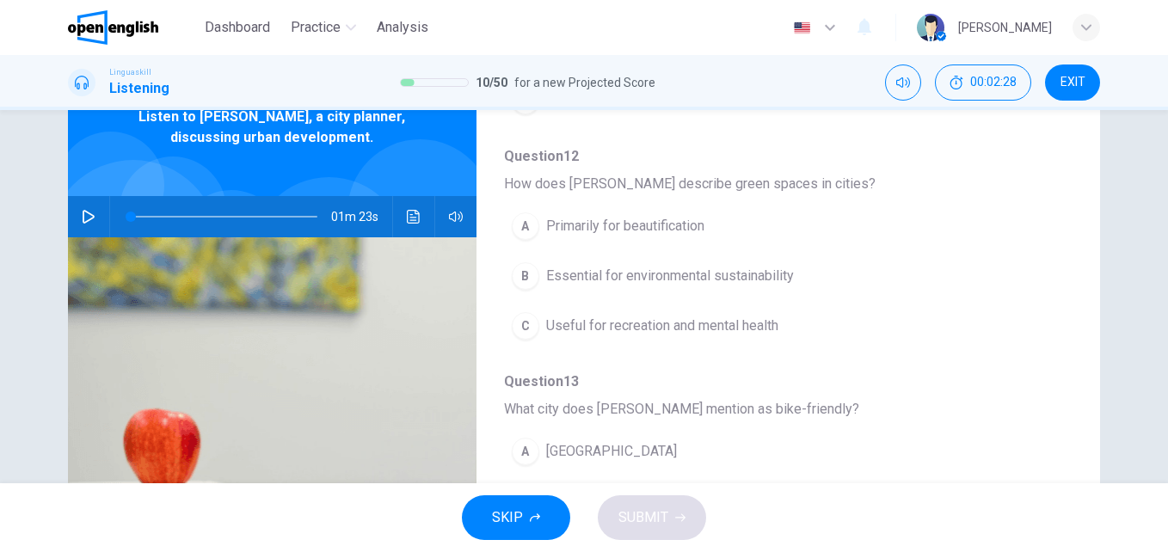
click at [82, 213] on icon "button" at bounding box center [89, 217] width 14 height 14
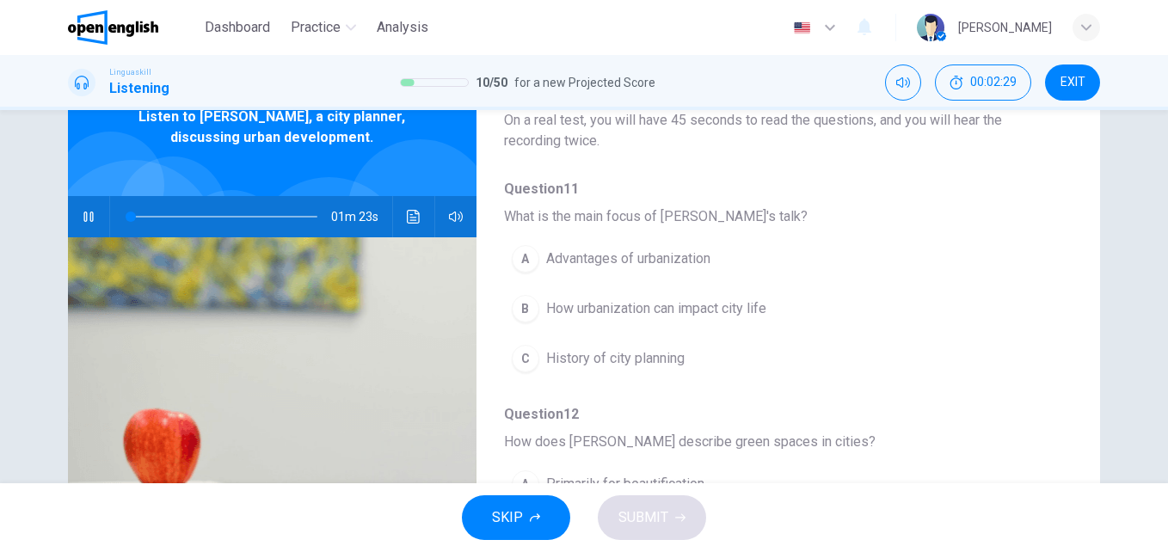
scroll to position [0, 0]
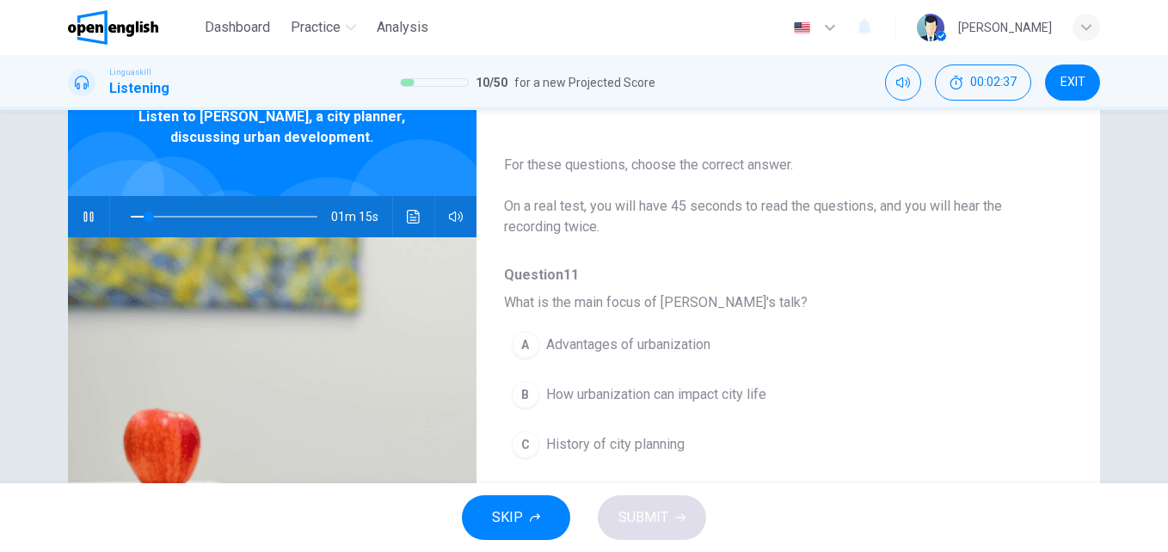
click at [706, 395] on span "How urbanization can impact city life" at bounding box center [656, 394] width 220 height 21
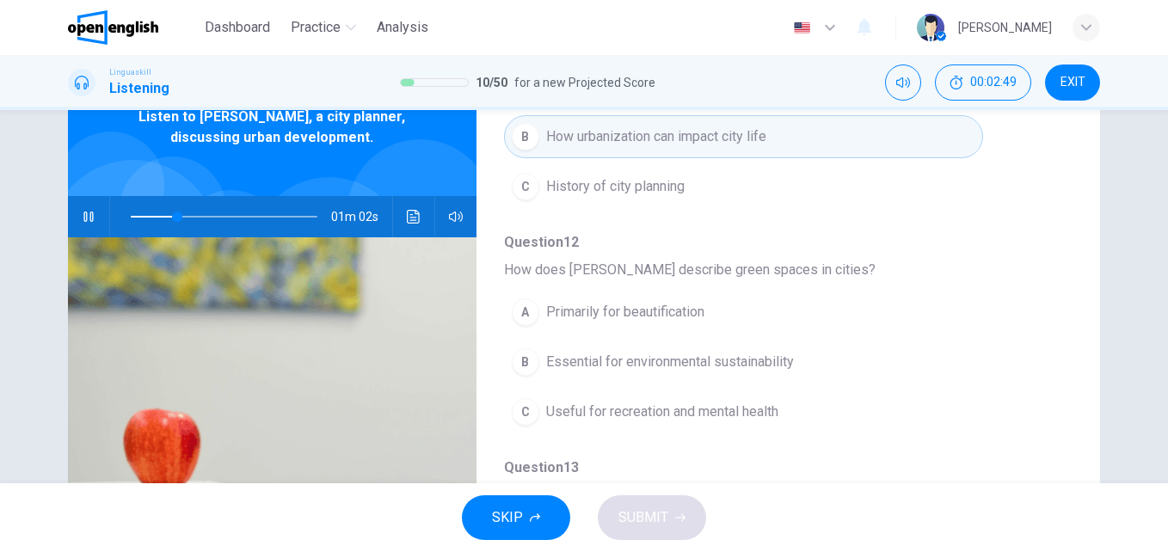
scroll to position [344, 0]
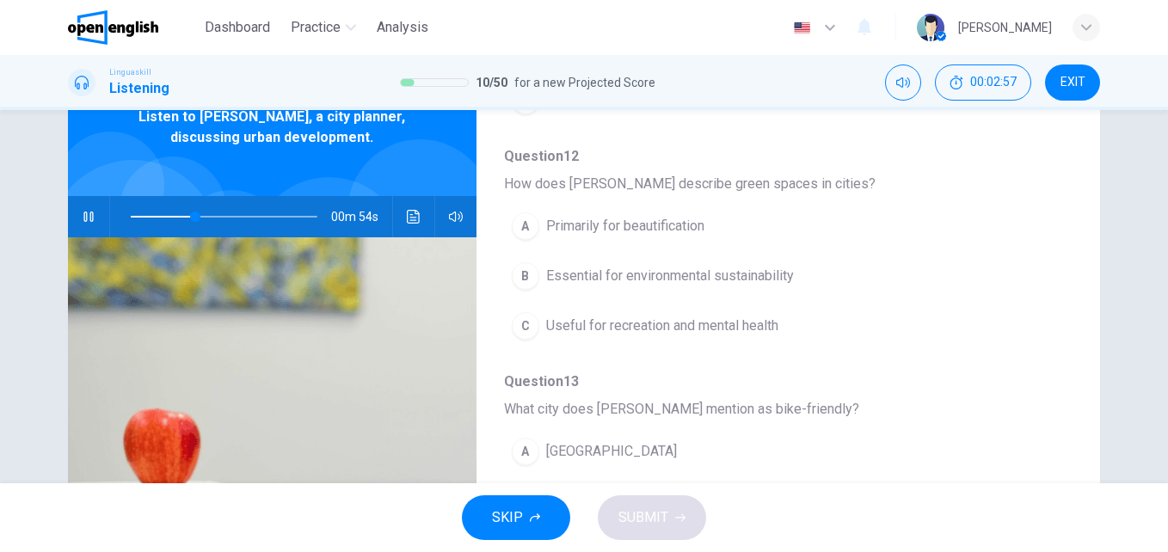
click at [739, 330] on span "Useful for recreation and mental health" at bounding box center [662, 326] width 232 height 21
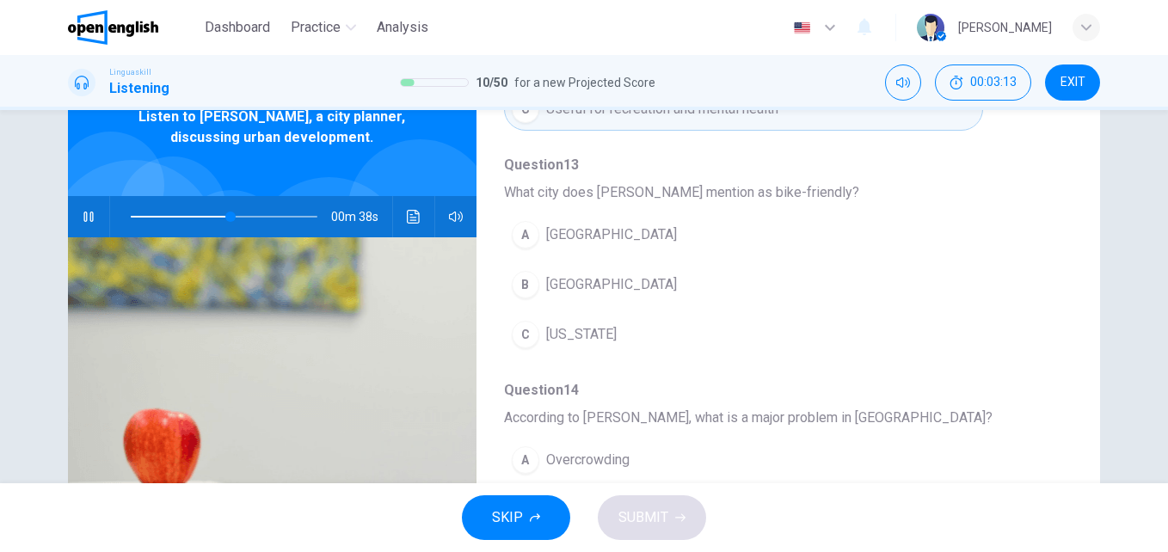
scroll to position [602, 0]
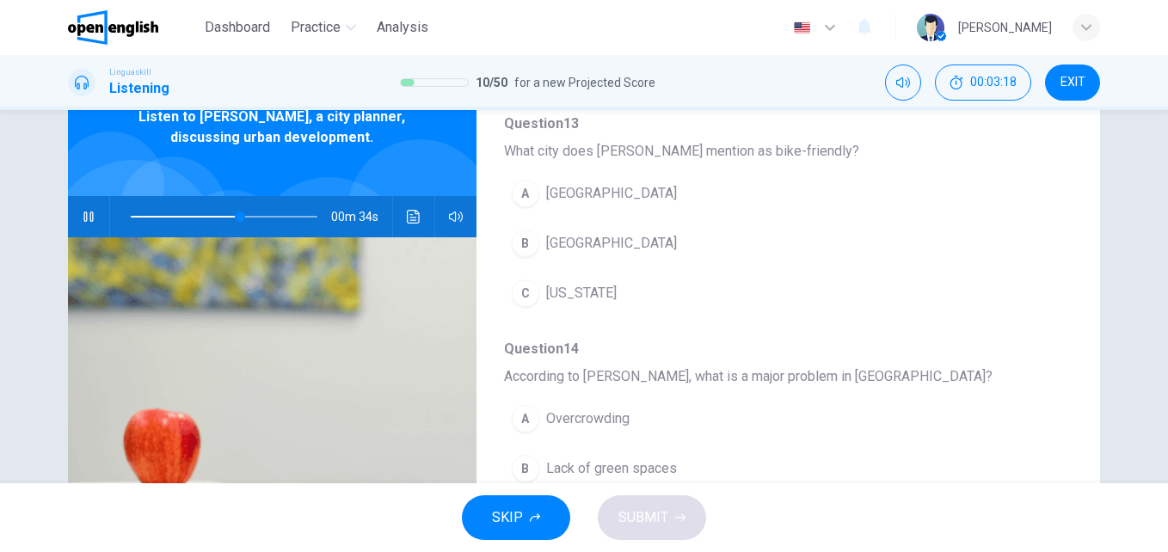
click at [661, 185] on button "A [GEOGRAPHIC_DATA]" at bounding box center [743, 193] width 479 height 43
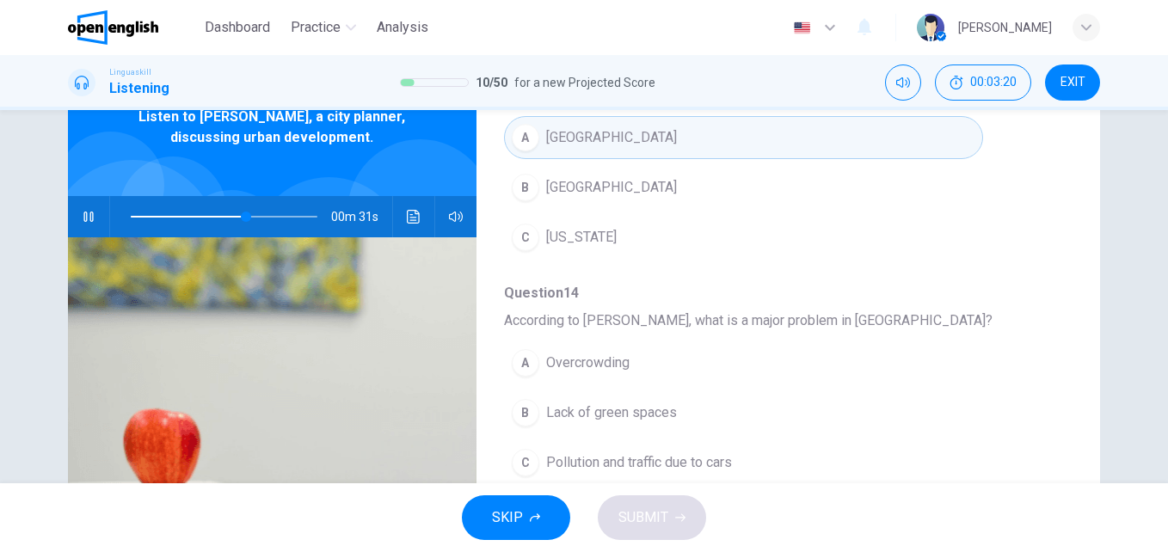
scroll to position [688, 0]
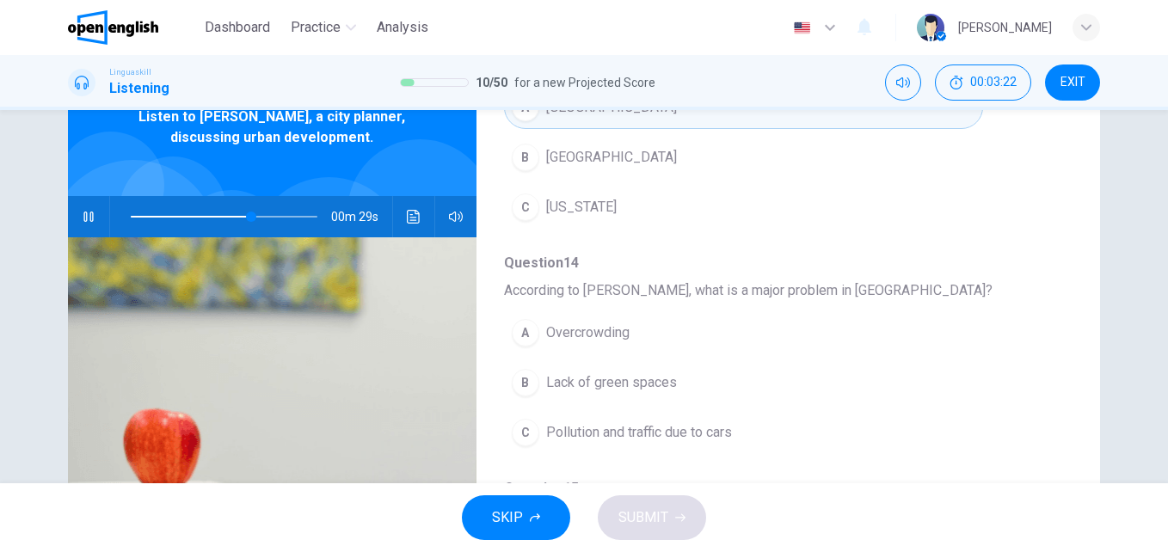
click at [645, 438] on span "Pollution and traffic due to cars" at bounding box center [639, 432] width 186 height 21
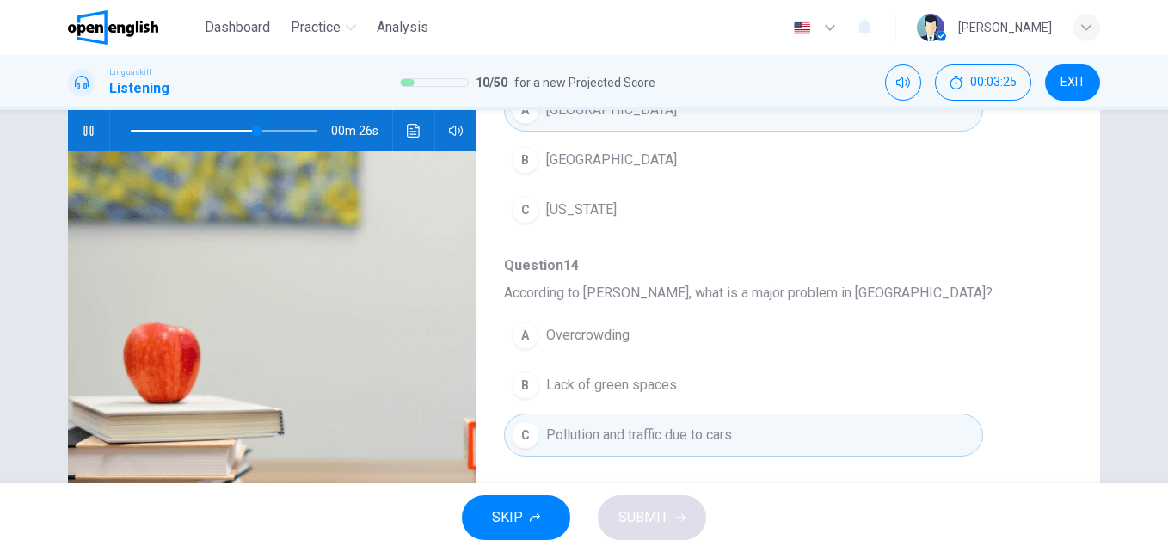
scroll to position [570, 0]
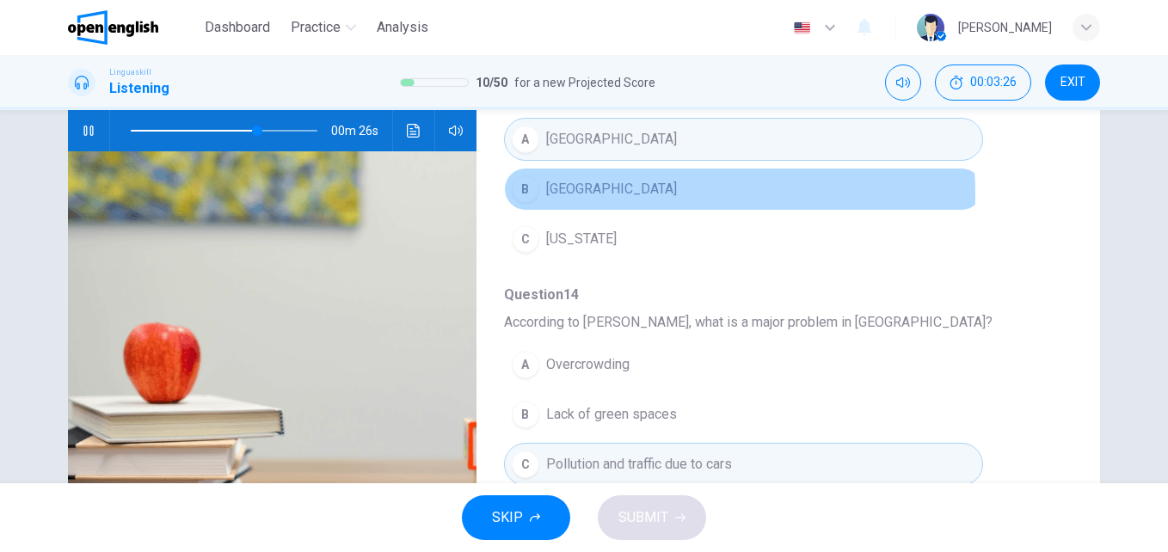
click at [622, 194] on button "B [GEOGRAPHIC_DATA]" at bounding box center [743, 189] width 479 height 43
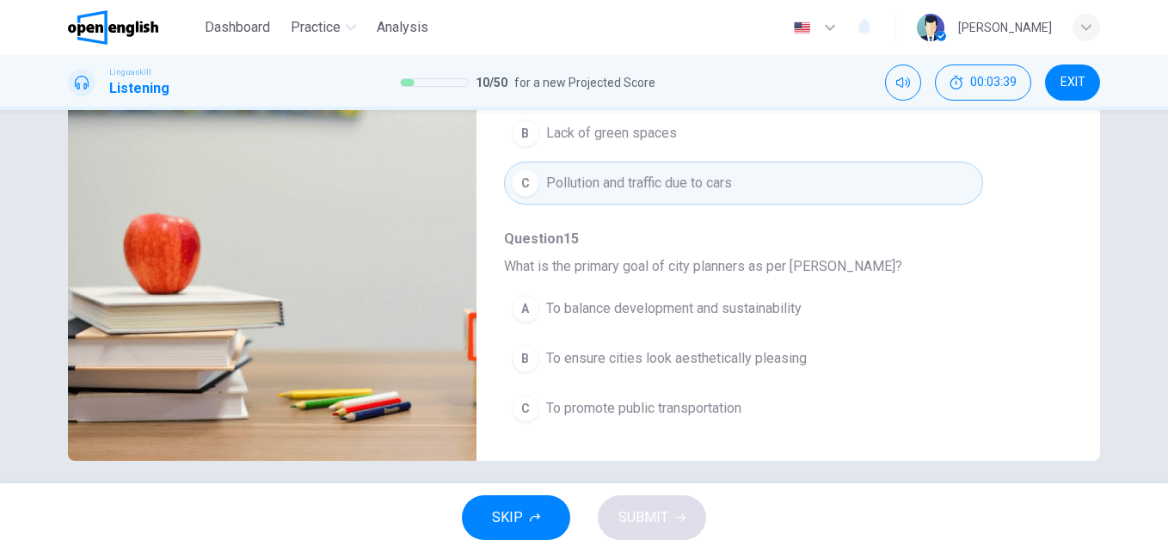
scroll to position [293, 0]
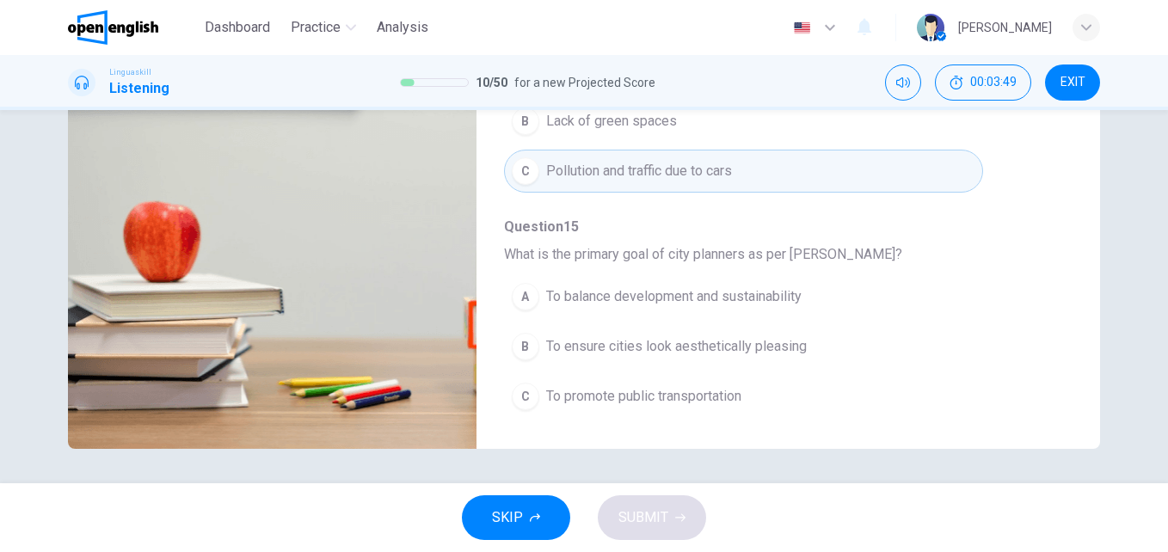
click at [648, 297] on span "To balance development and sustainability" at bounding box center [673, 296] width 255 height 21
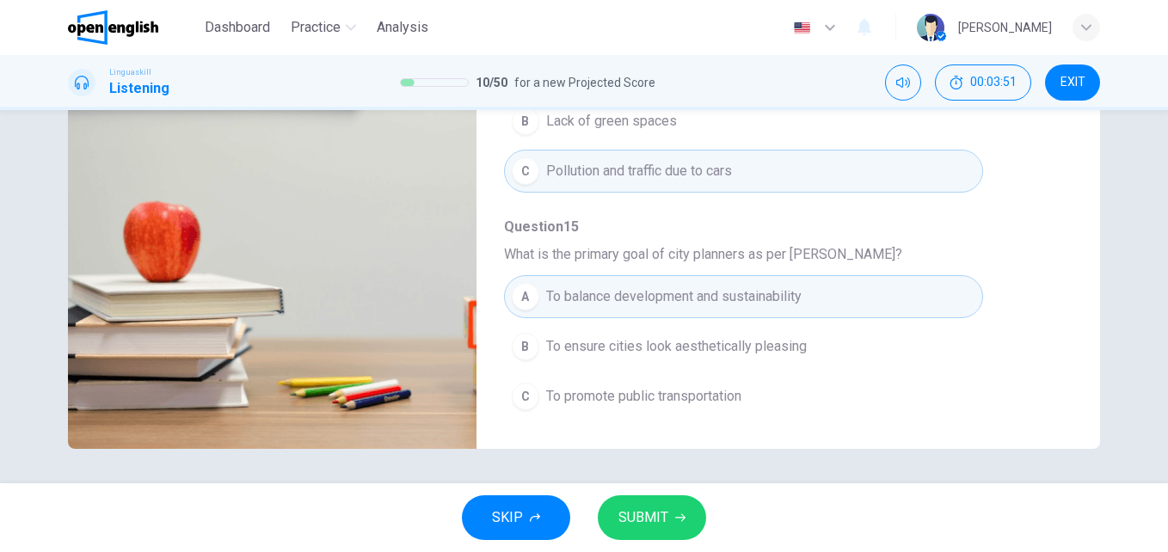
click at [666, 507] on span "SUBMIT" at bounding box center [643, 518] width 50 height 24
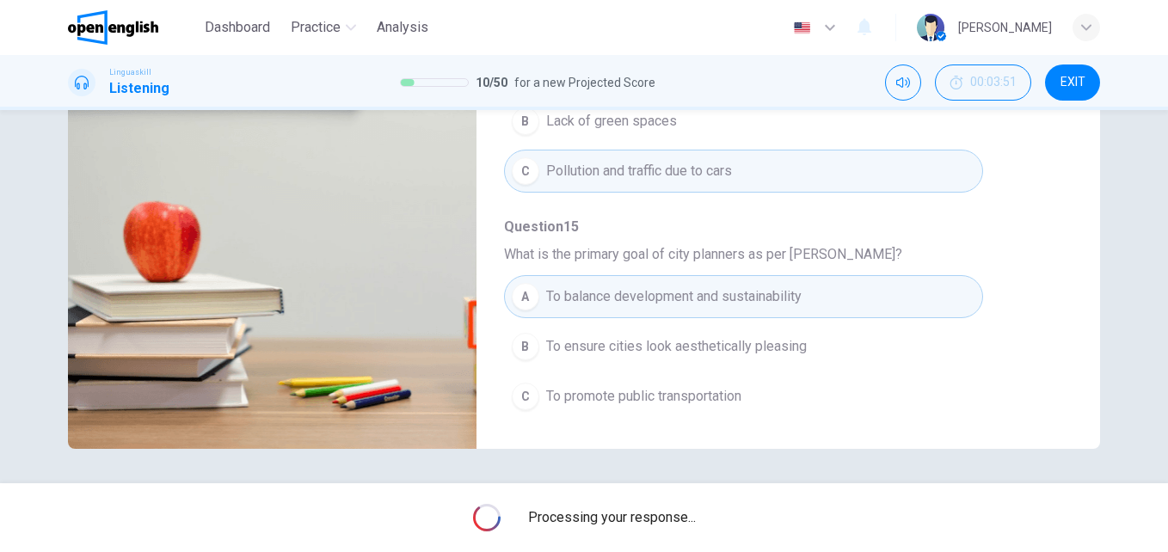
type input "*"
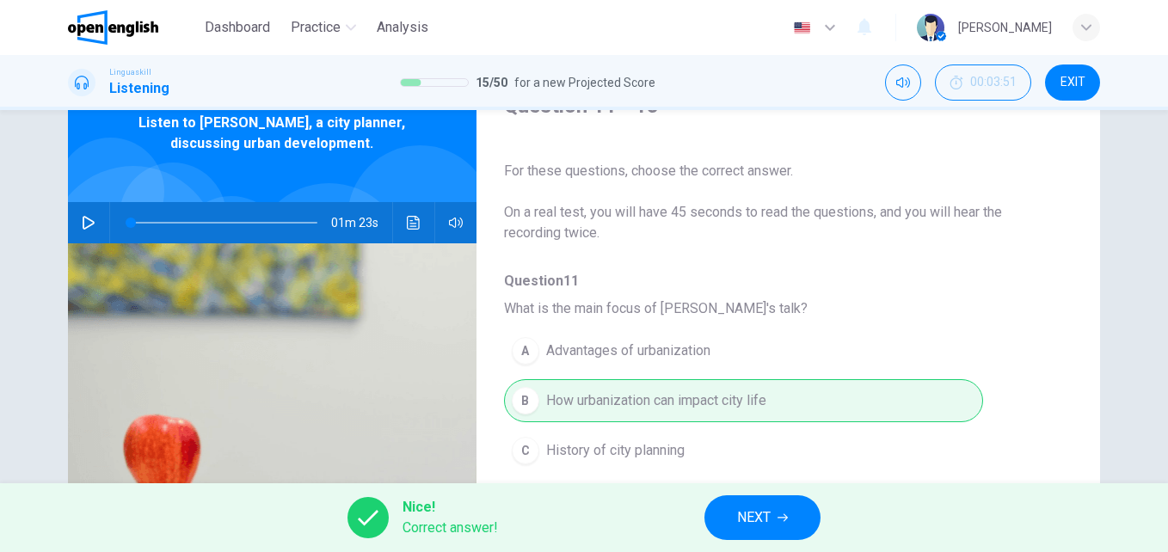
scroll to position [0, 0]
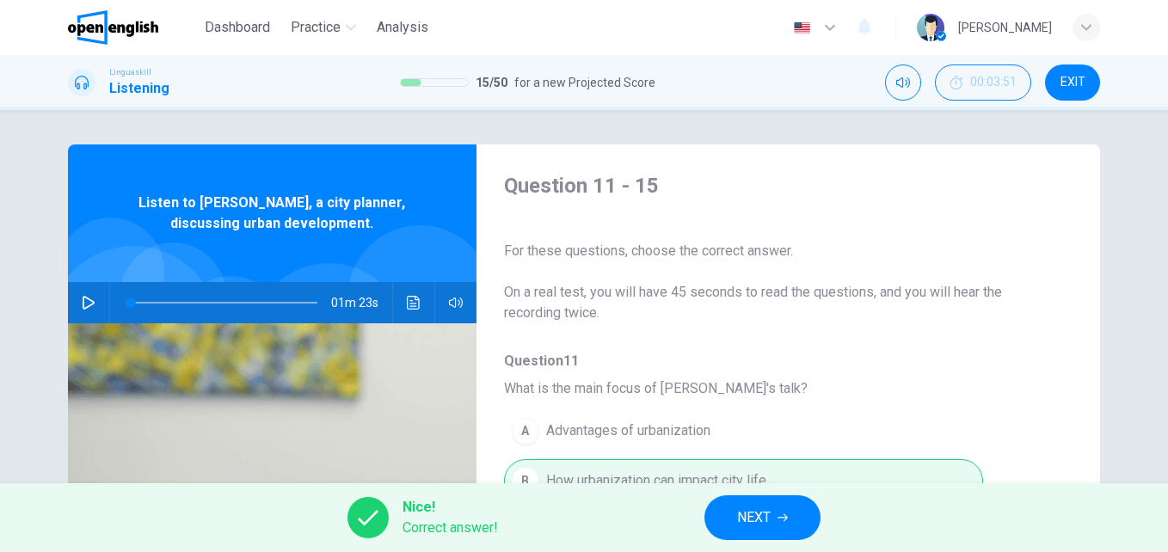
click at [765, 519] on span "NEXT" at bounding box center [754, 518] width 34 height 24
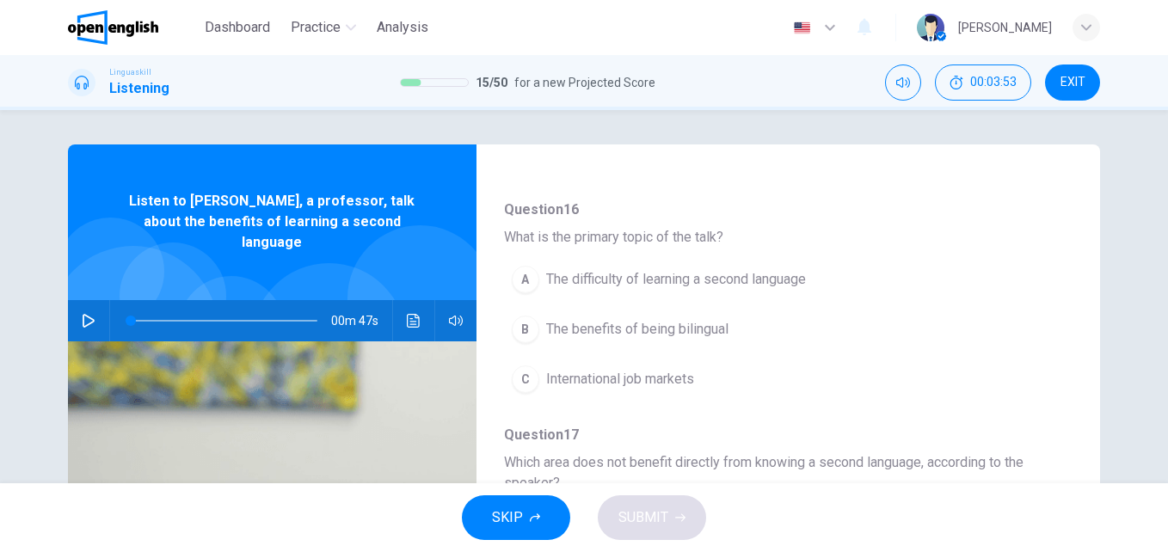
scroll to position [172, 0]
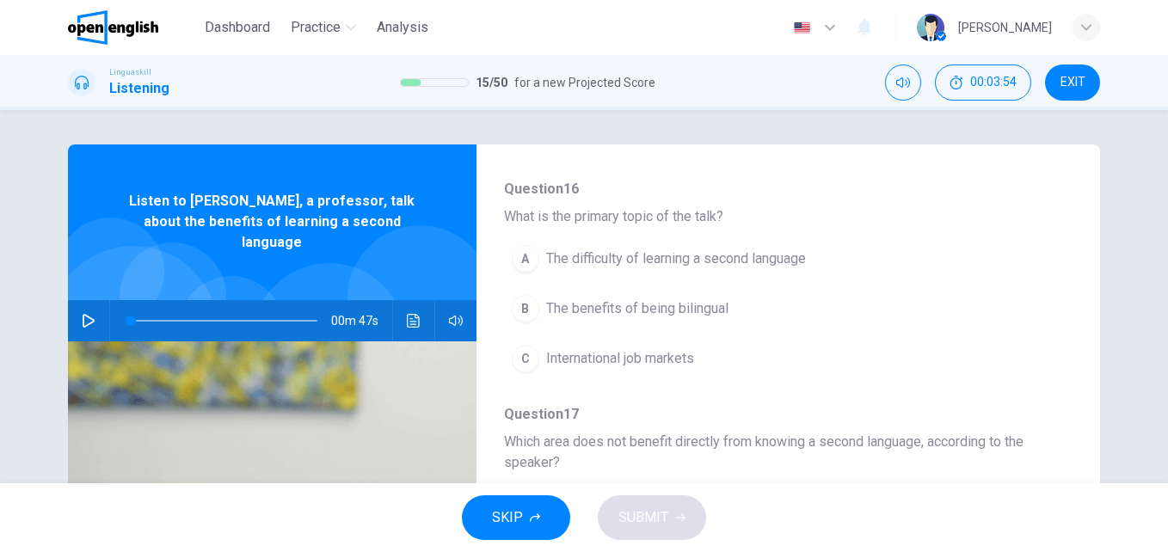
click at [110, 300] on div at bounding box center [220, 320] width 221 height 41
click at [87, 314] on icon "button" at bounding box center [89, 321] width 14 height 14
click at [674, 293] on button "B The benefits of being bilingual" at bounding box center [743, 308] width 479 height 43
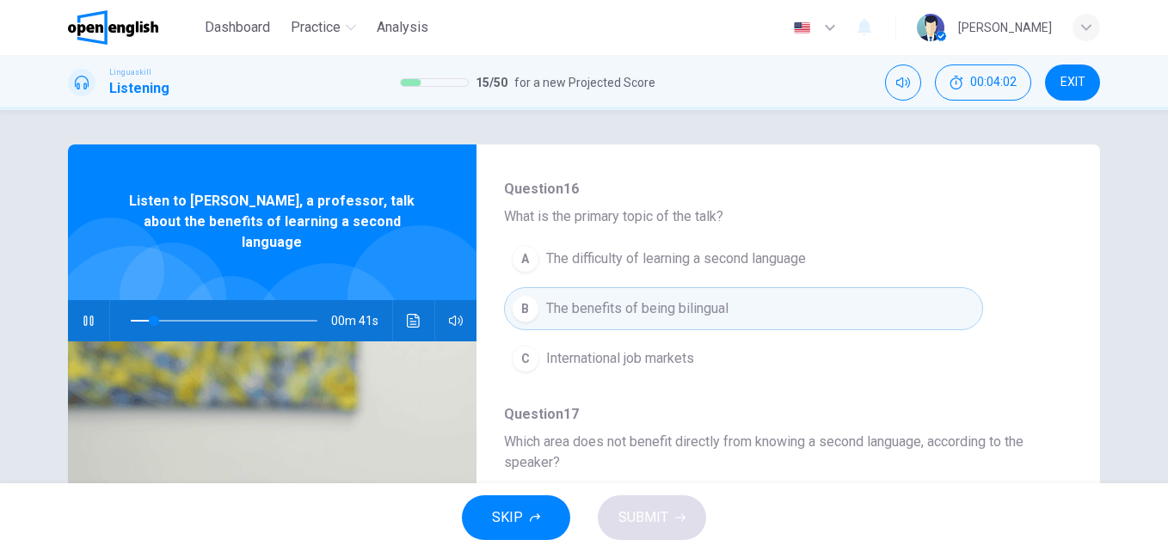
click at [790, 263] on span "The difficulty of learning a second language" at bounding box center [676, 259] width 260 height 21
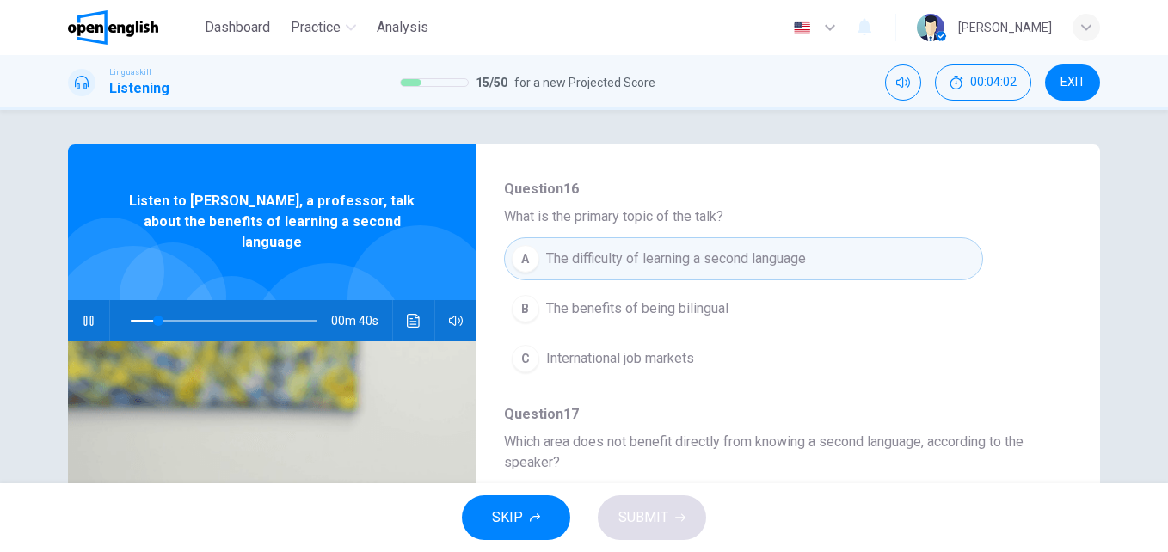
click at [766, 330] on div "A The difficulty of learning a second language B The benefits of being bilingua…" at bounding box center [774, 309] width 541 height 150
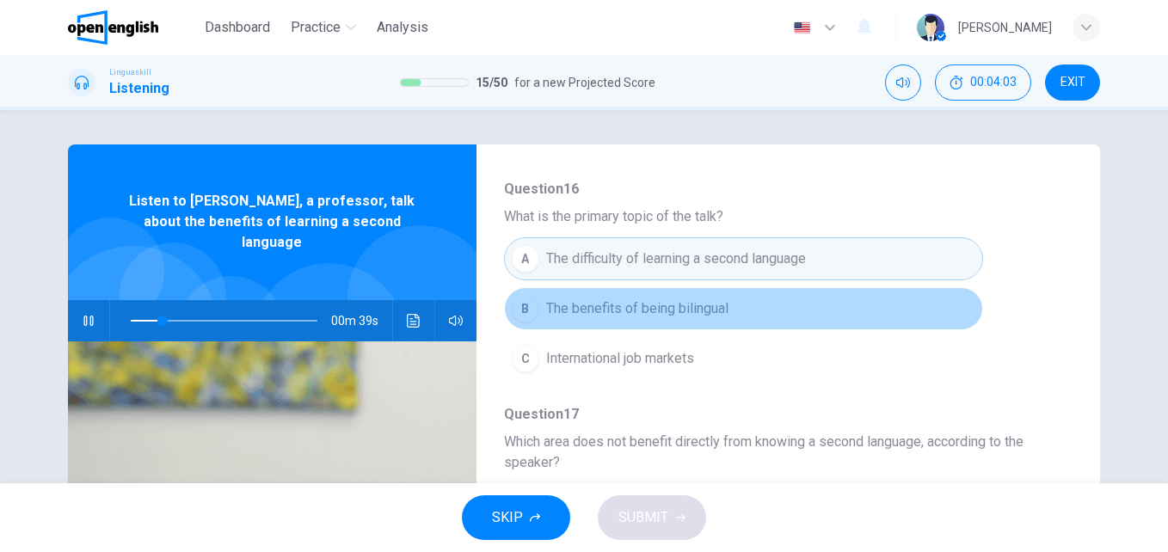
click at [778, 306] on button "B The benefits of being bilingual" at bounding box center [743, 308] width 479 height 43
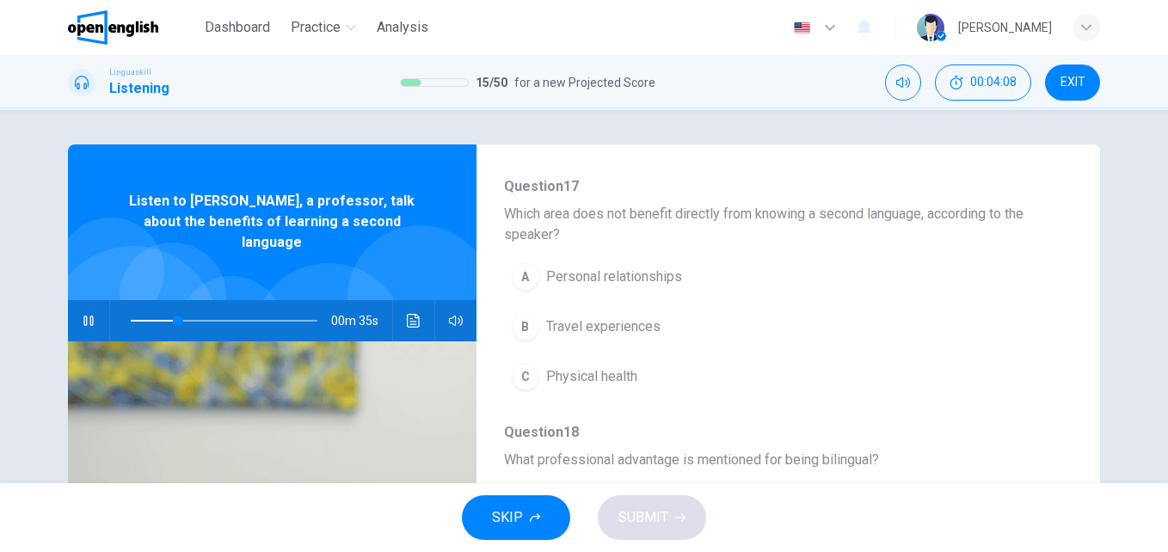
scroll to position [430, 0]
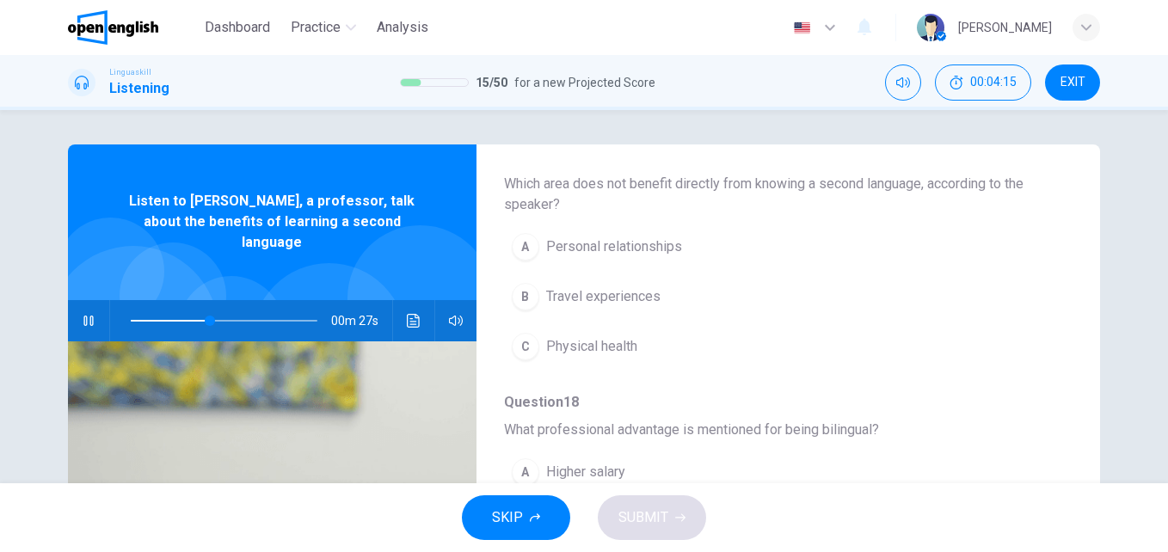
click at [610, 347] on span "Physical health" at bounding box center [591, 346] width 91 height 21
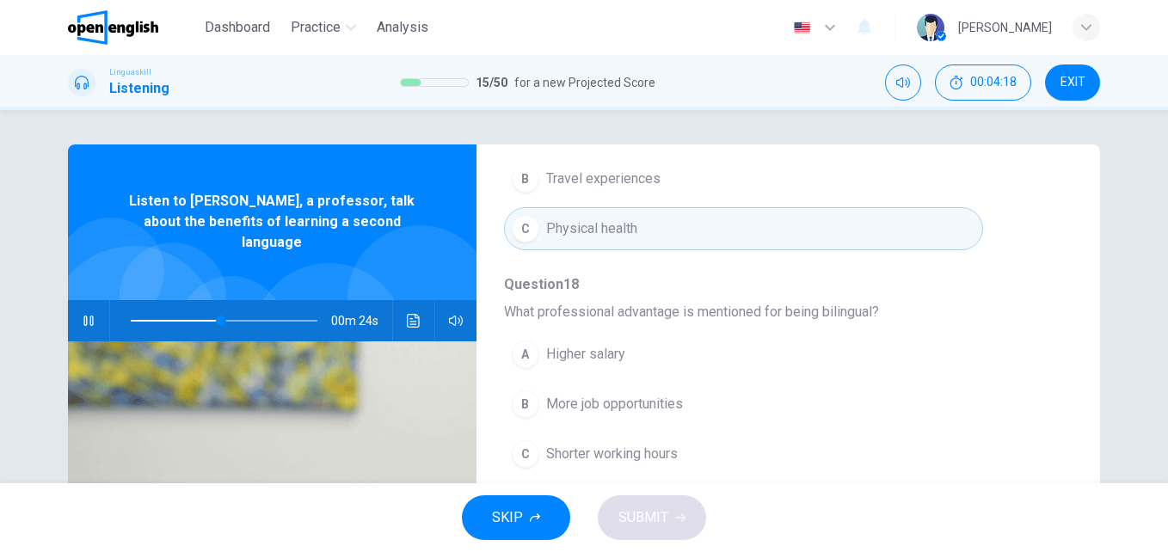
scroll to position [602, 0]
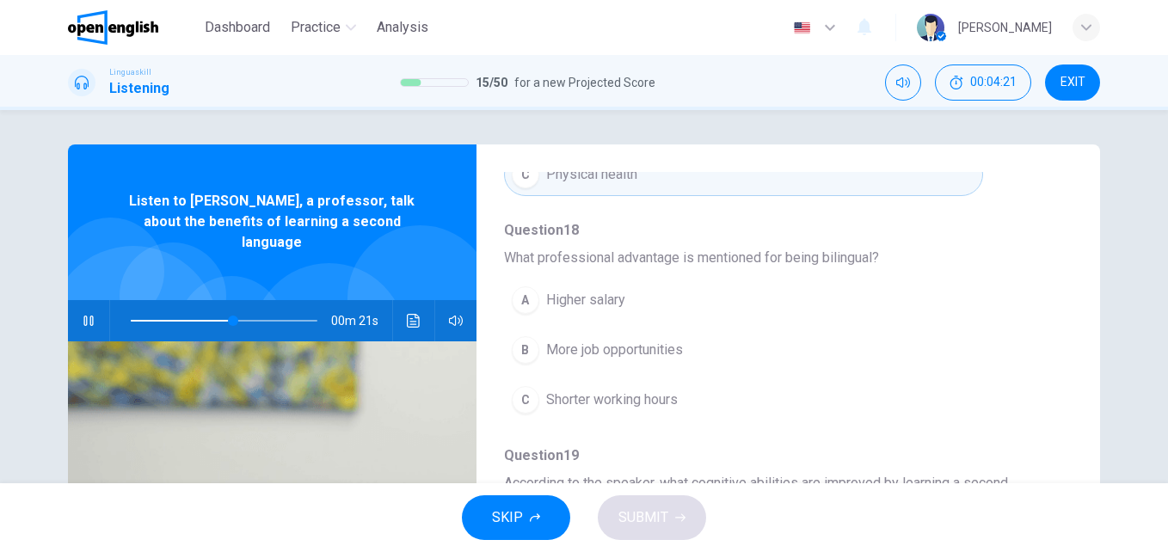
click at [672, 363] on button "B More job opportunities" at bounding box center [743, 350] width 479 height 43
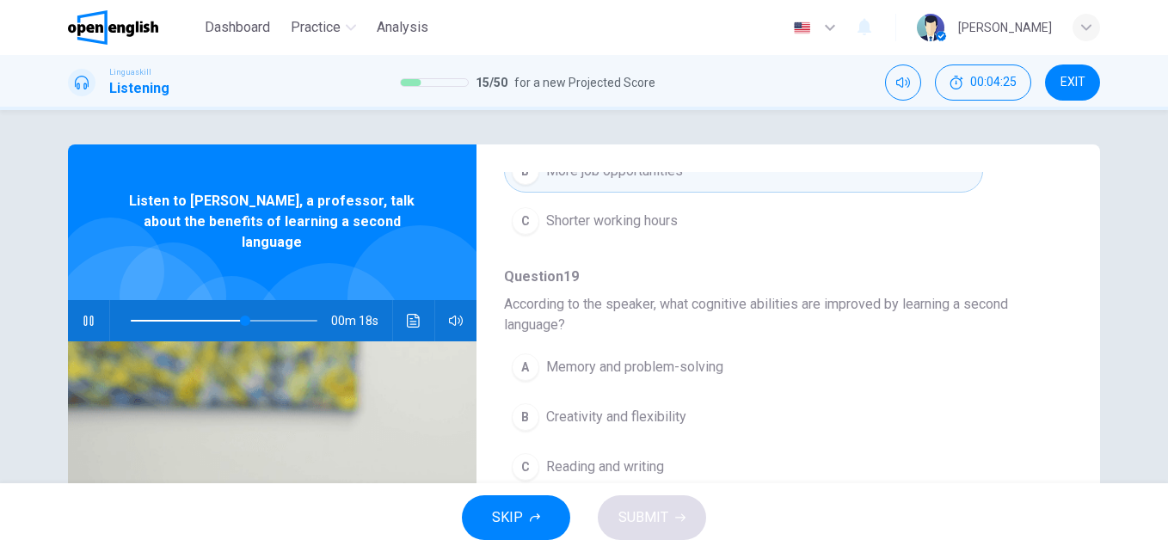
scroll to position [783, 0]
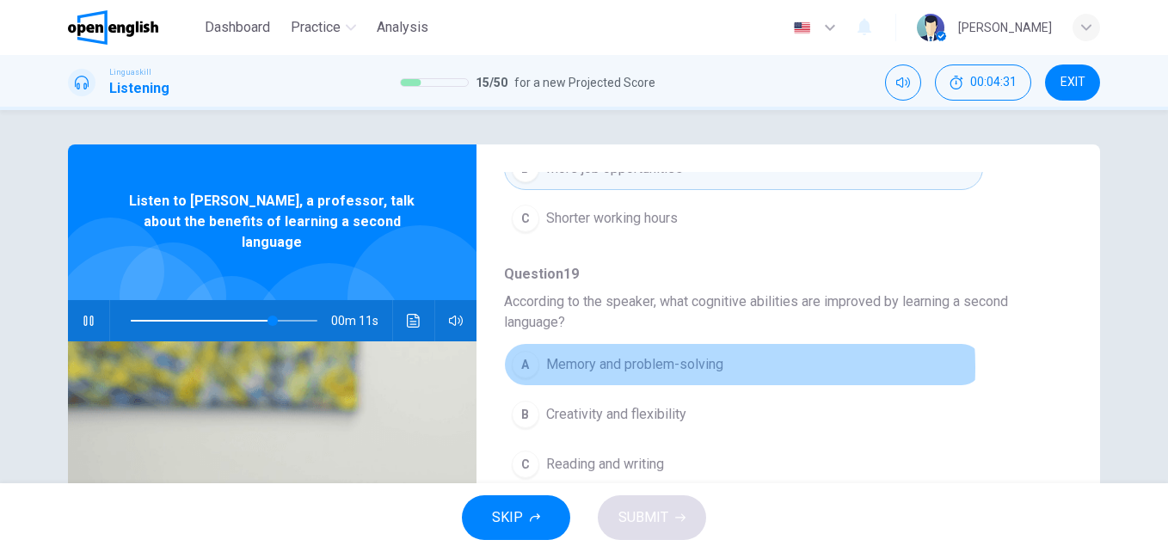
click at [654, 367] on span "Memory and problem-solving" at bounding box center [634, 364] width 177 height 21
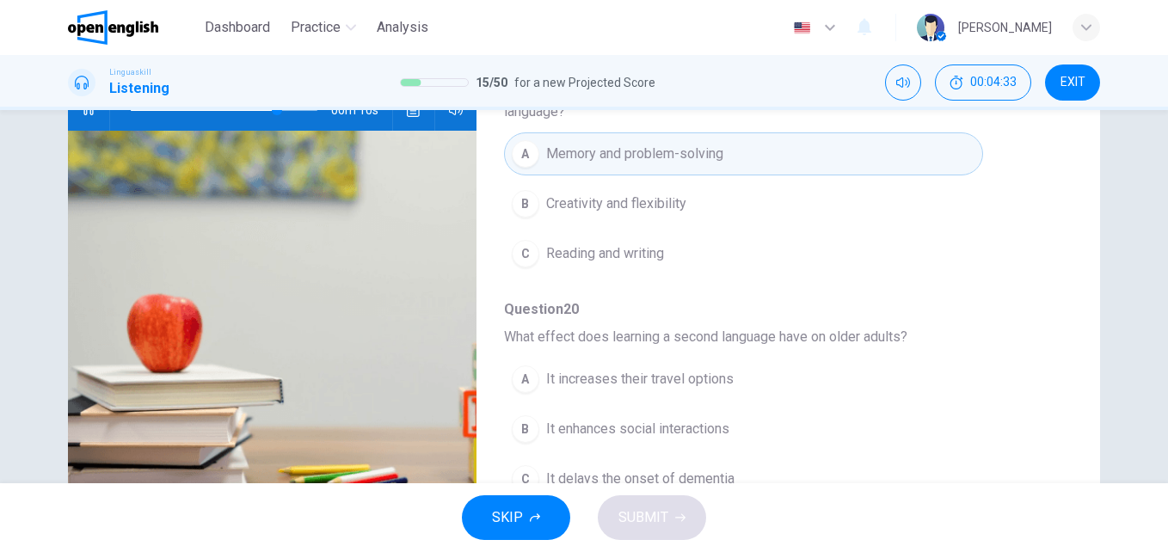
scroll to position [258, 0]
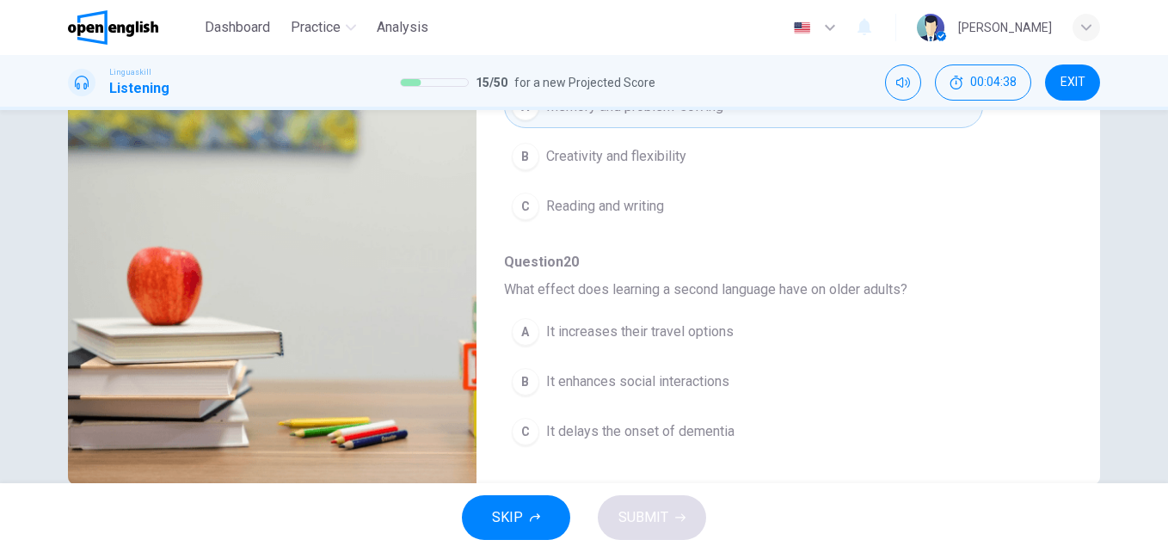
click at [622, 429] on span "It delays the onset of dementia" at bounding box center [640, 431] width 188 height 21
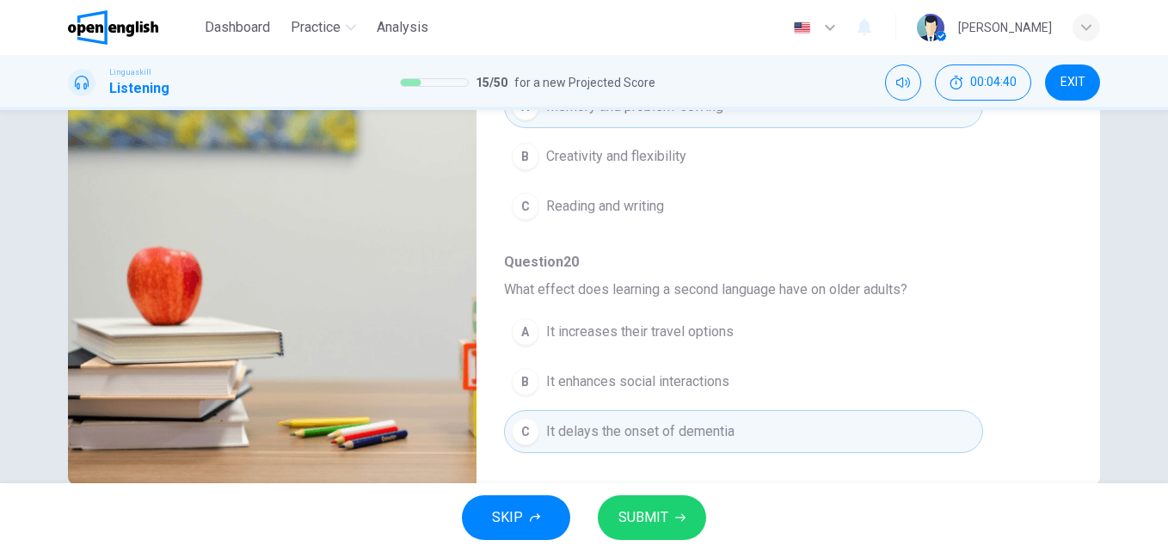
scroll to position [0, 0]
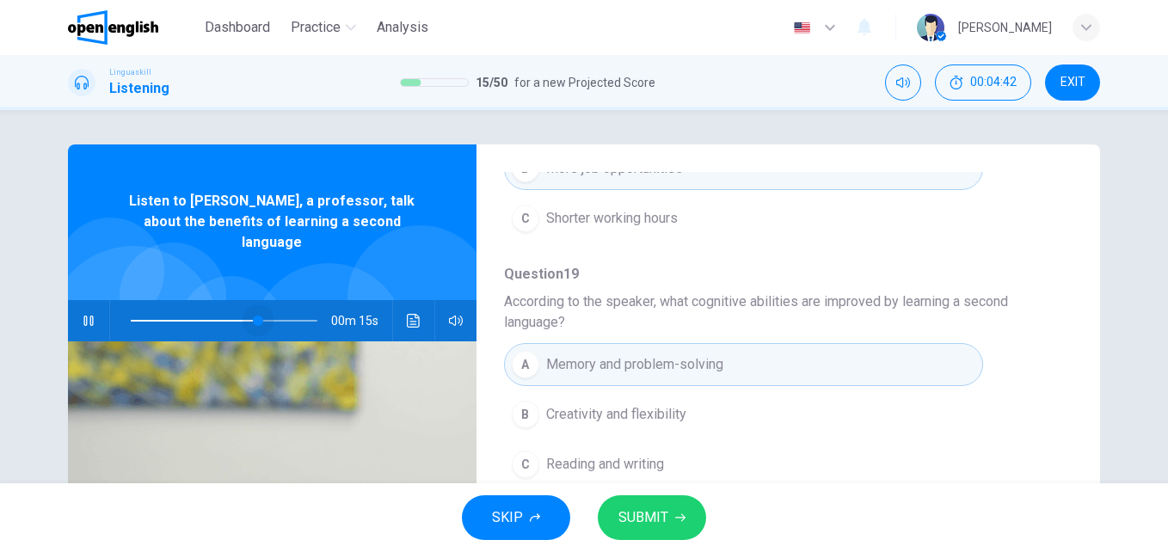
click at [254, 309] on span at bounding box center [224, 321] width 187 height 24
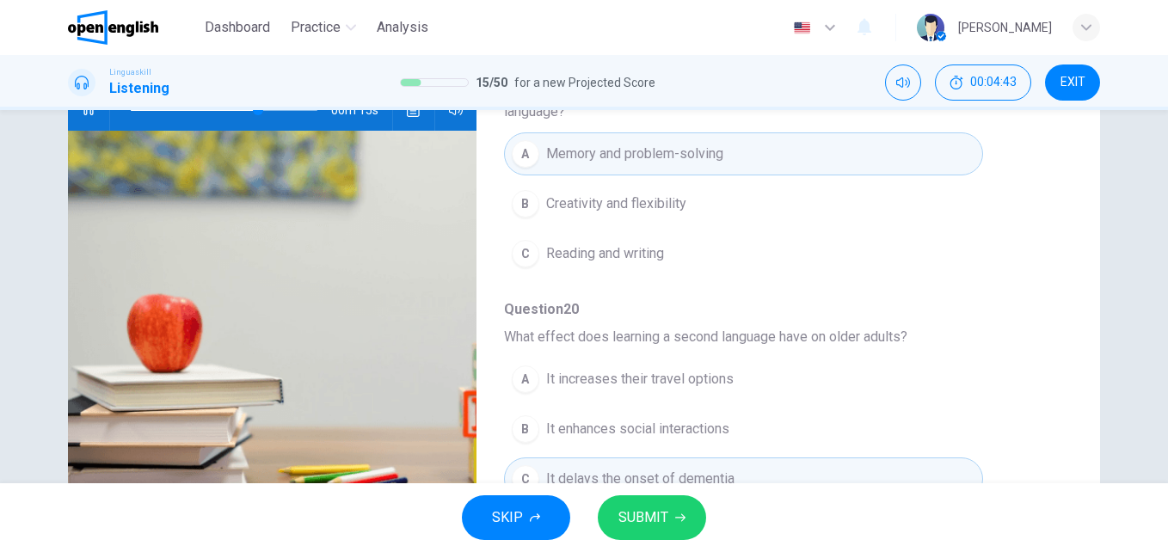
scroll to position [293, 0]
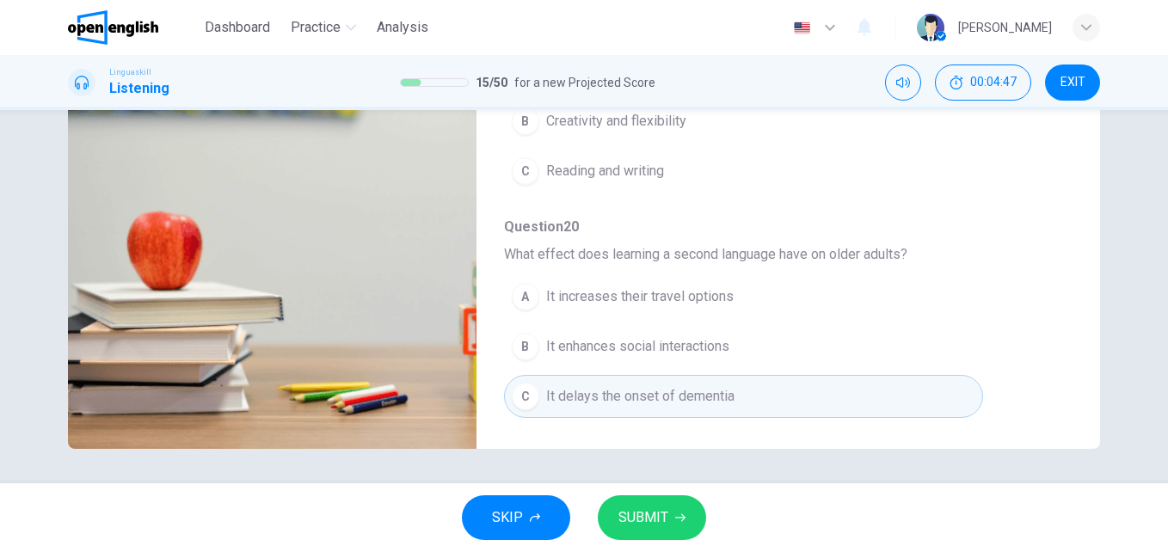
click at [635, 530] on button "SUBMIT" at bounding box center [652, 517] width 108 height 45
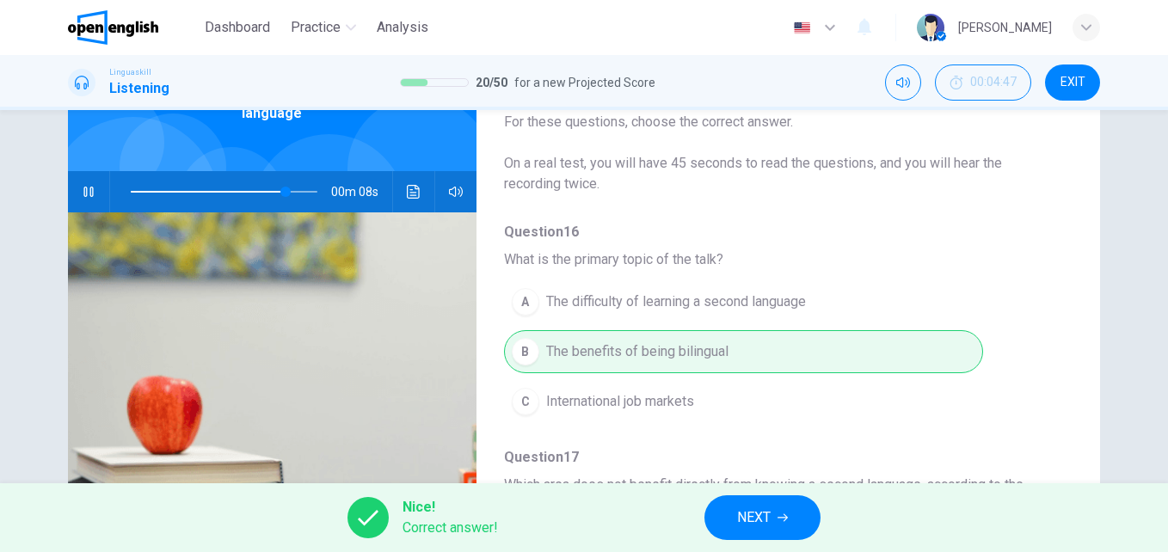
scroll to position [0, 0]
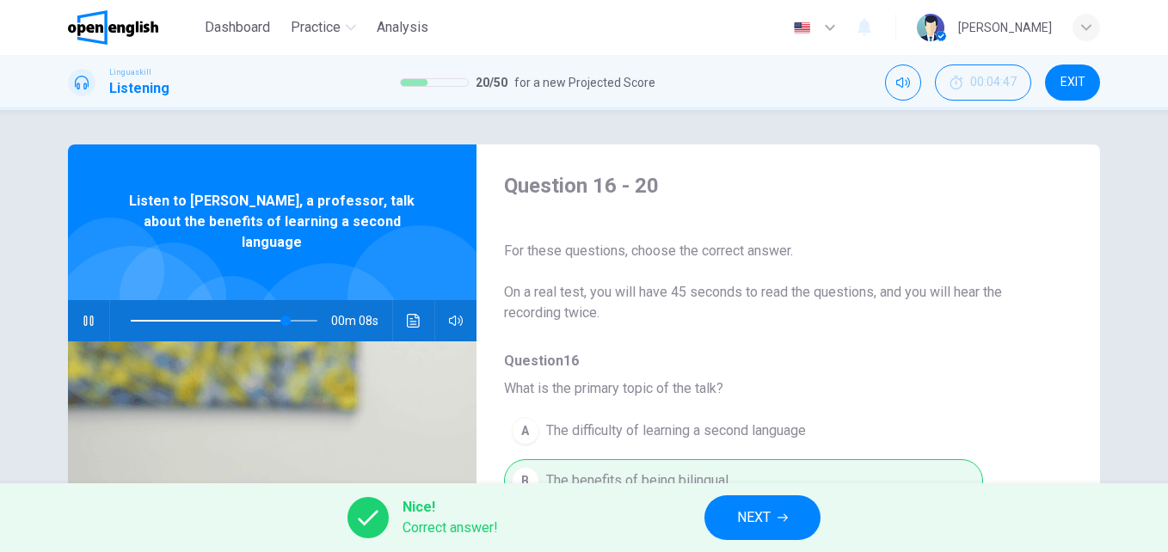
type input "**"
click at [801, 501] on button "NEXT" at bounding box center [762, 517] width 116 height 45
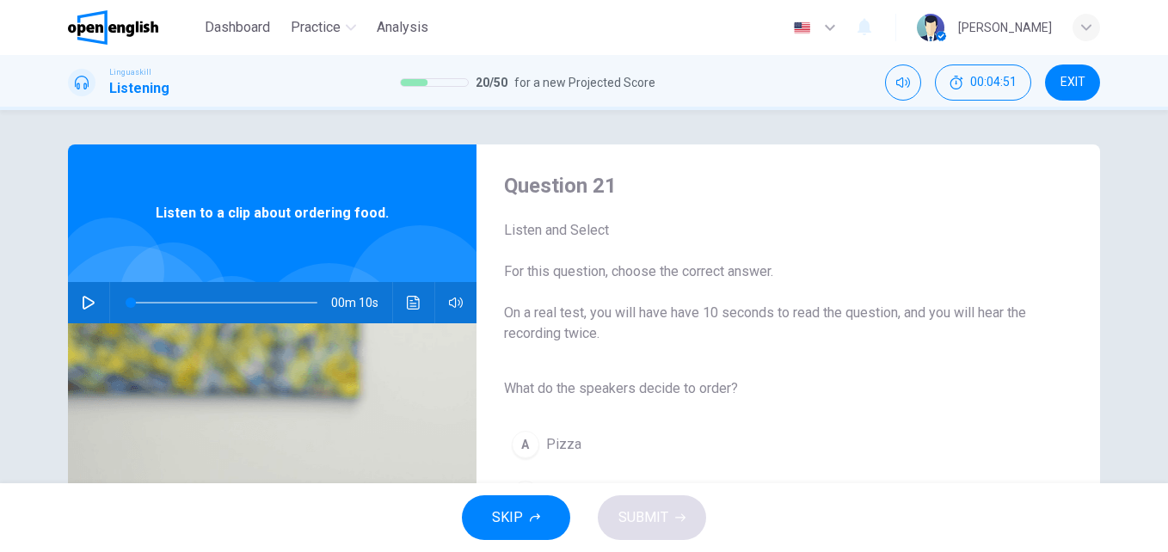
click at [75, 305] on button "button" at bounding box center [89, 302] width 28 height 41
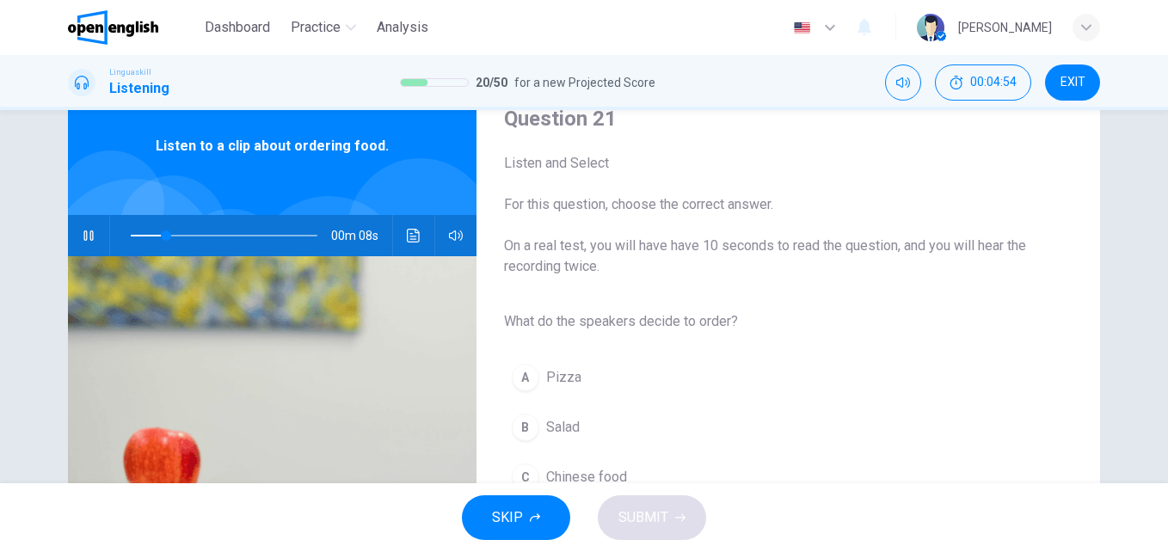
scroll to position [172, 0]
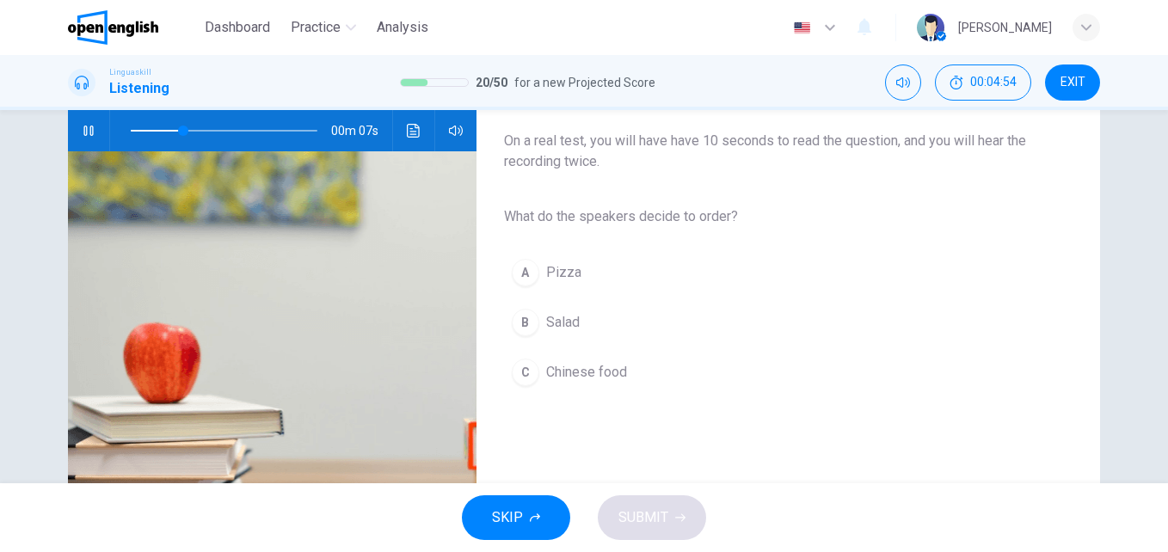
click at [540, 279] on button "A Pizza" at bounding box center [774, 272] width 541 height 43
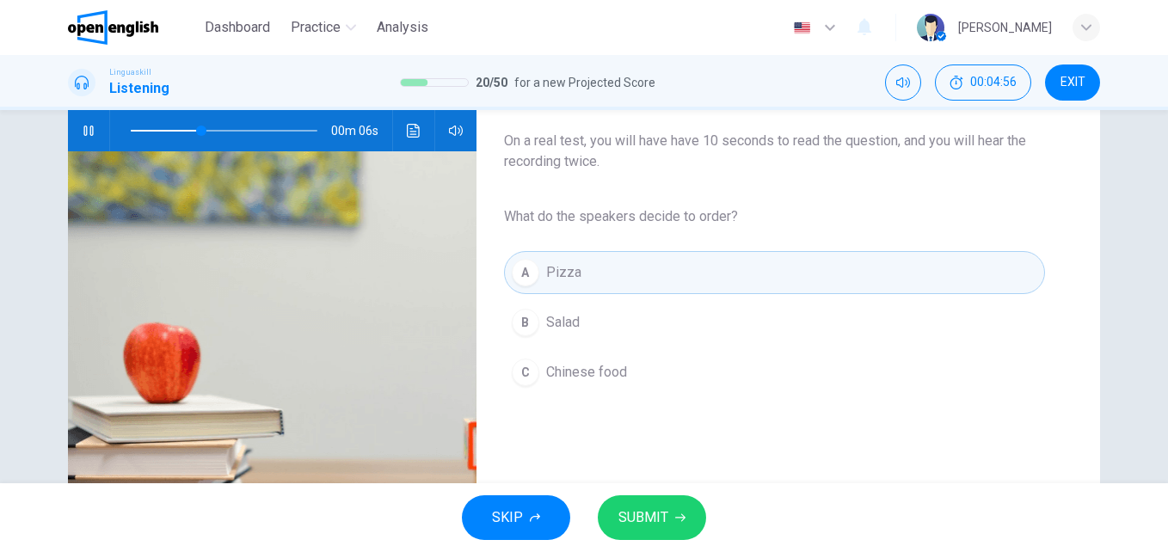
drag, startPoint x: 535, startPoint y: 211, endPoint x: 727, endPoint y: 212, distance: 191.8
click at [725, 212] on span "What do the speakers decide to order?" at bounding box center [774, 216] width 541 height 21
drag, startPoint x: 728, startPoint y: 213, endPoint x: 544, endPoint y: 212, distance: 184.9
click at [544, 212] on span "What do the speakers decide to order?" at bounding box center [774, 216] width 541 height 21
click at [516, 314] on div "B" at bounding box center [526, 323] width 28 height 28
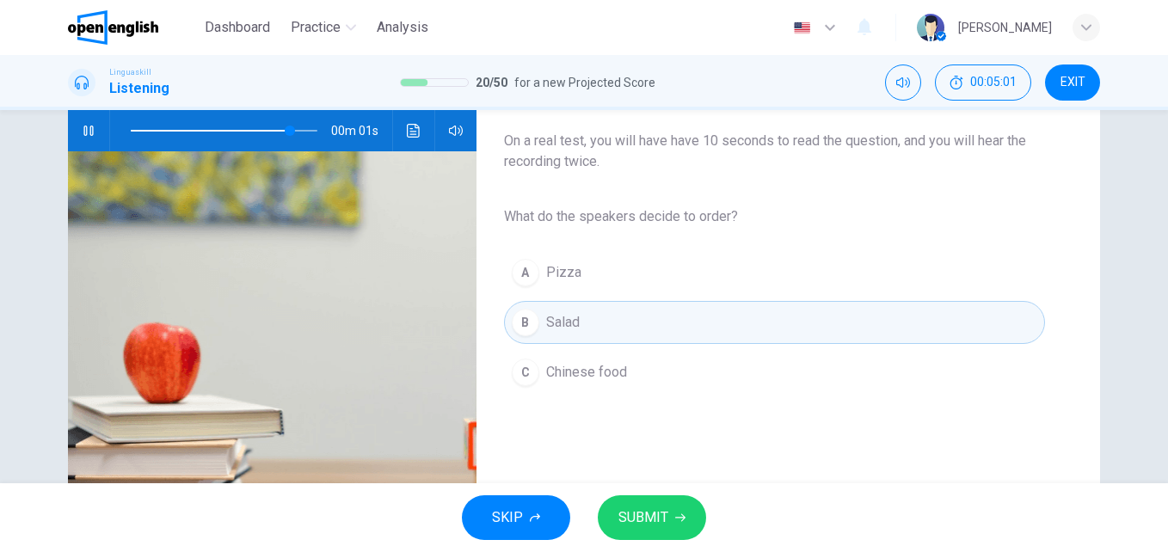
click at [644, 511] on span "SUBMIT" at bounding box center [643, 518] width 50 height 24
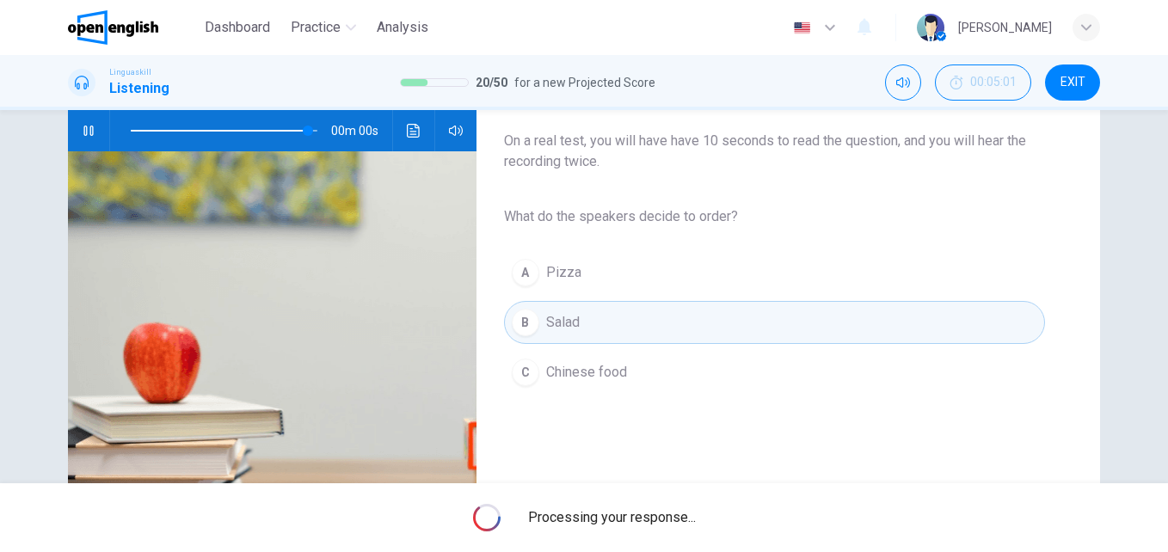
type input "*"
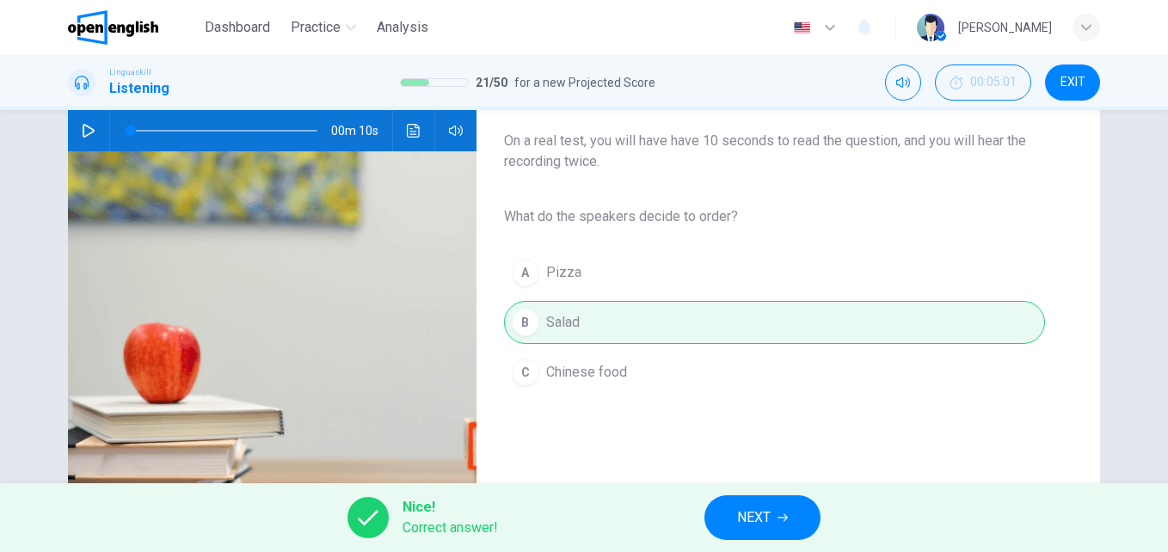
click at [726, 512] on button "NEXT" at bounding box center [762, 517] width 116 height 45
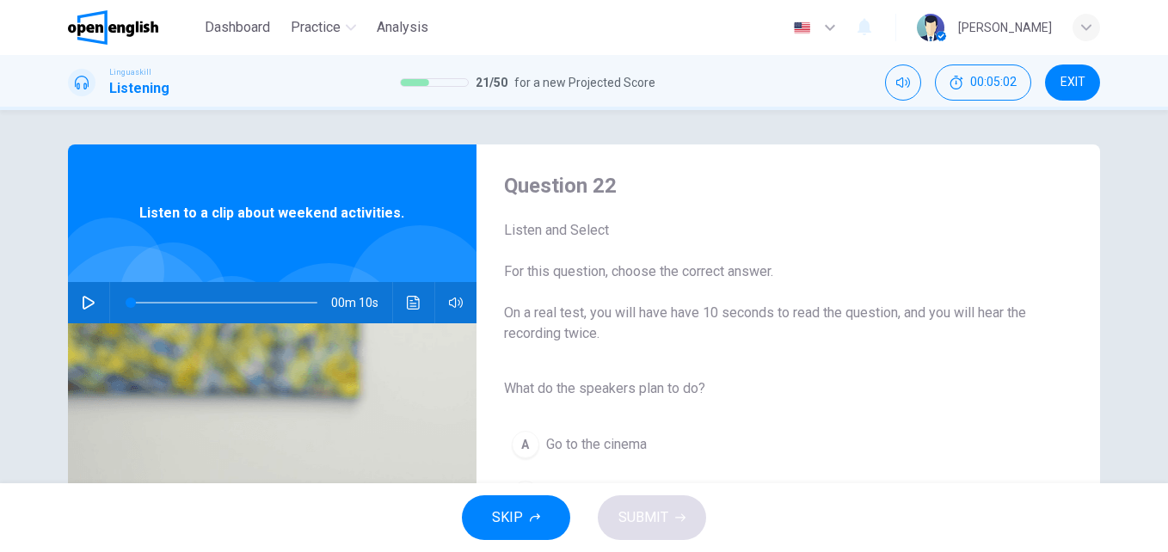
click at [90, 307] on icon "button" at bounding box center [89, 303] width 14 height 14
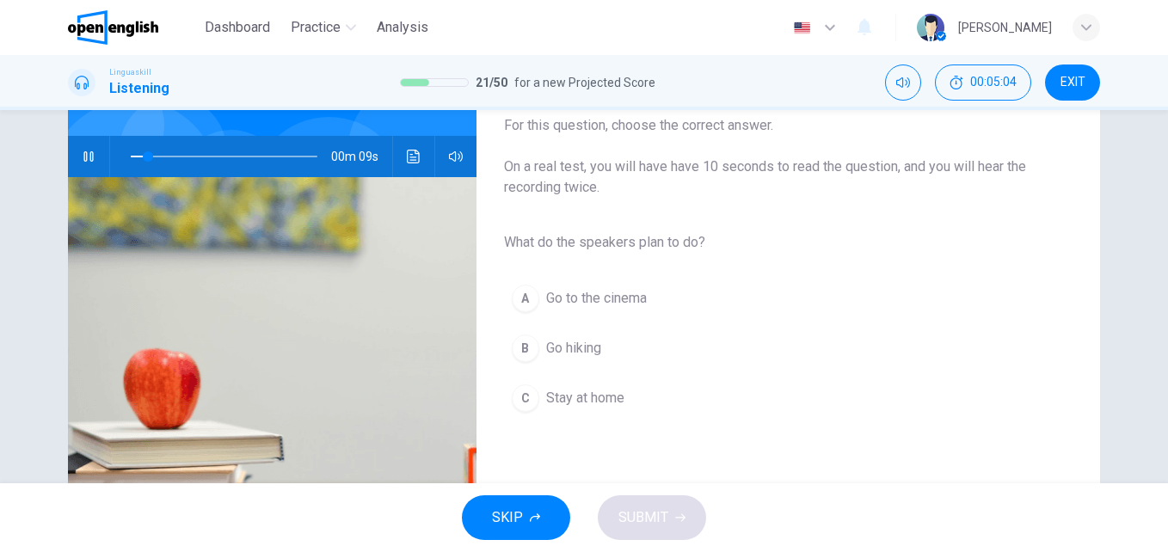
scroll to position [172, 0]
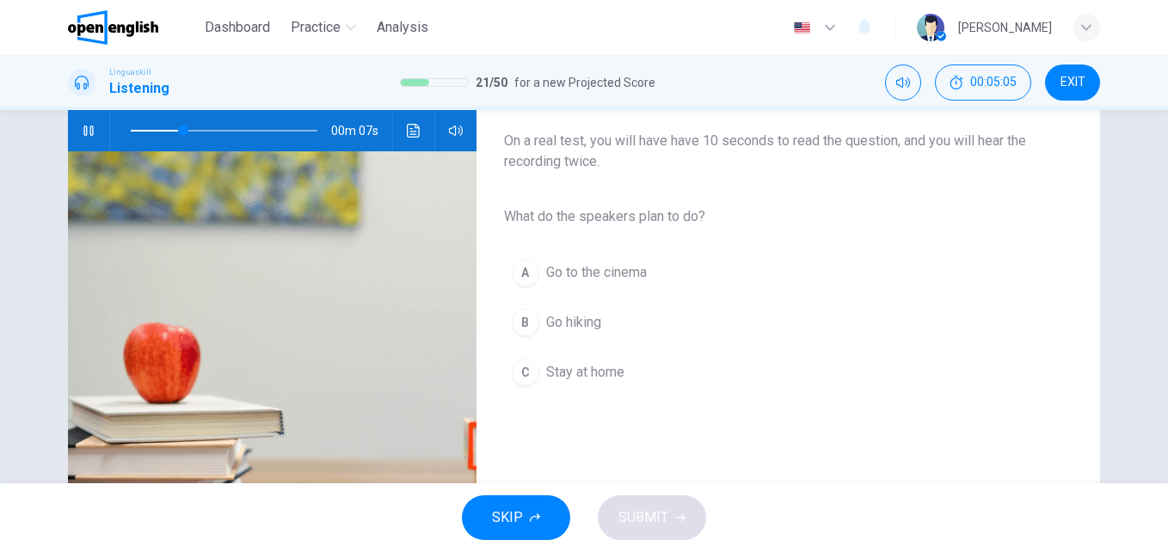
click at [516, 201] on div "What do the speakers plan to do? A Go to the cinema B Go hiking C Stay at home" at bounding box center [774, 299] width 541 height 198
click at [520, 218] on span "What do the speakers plan to do?" at bounding box center [774, 216] width 541 height 21
click at [623, 320] on button "B Go hiking" at bounding box center [774, 322] width 541 height 43
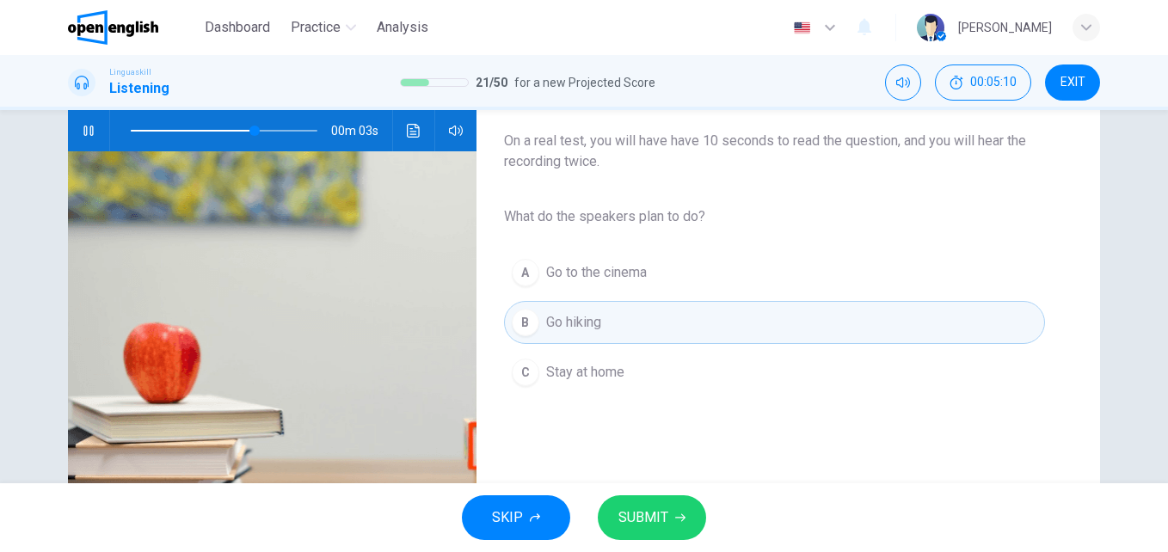
click at [699, 512] on button "SUBMIT" at bounding box center [652, 517] width 108 height 45
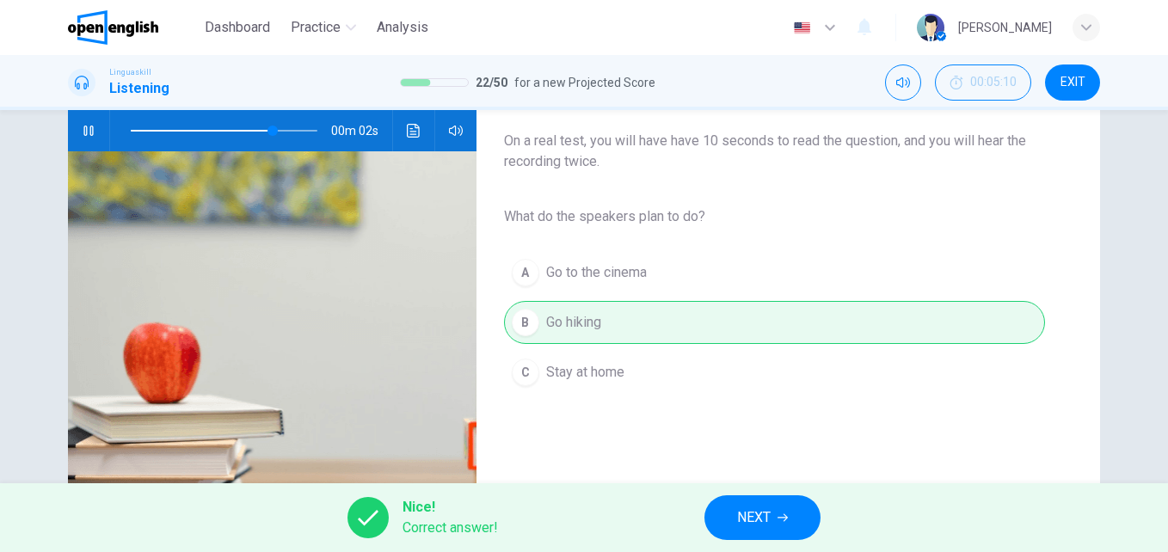
type input "**"
click at [759, 520] on span "NEXT" at bounding box center [754, 518] width 34 height 24
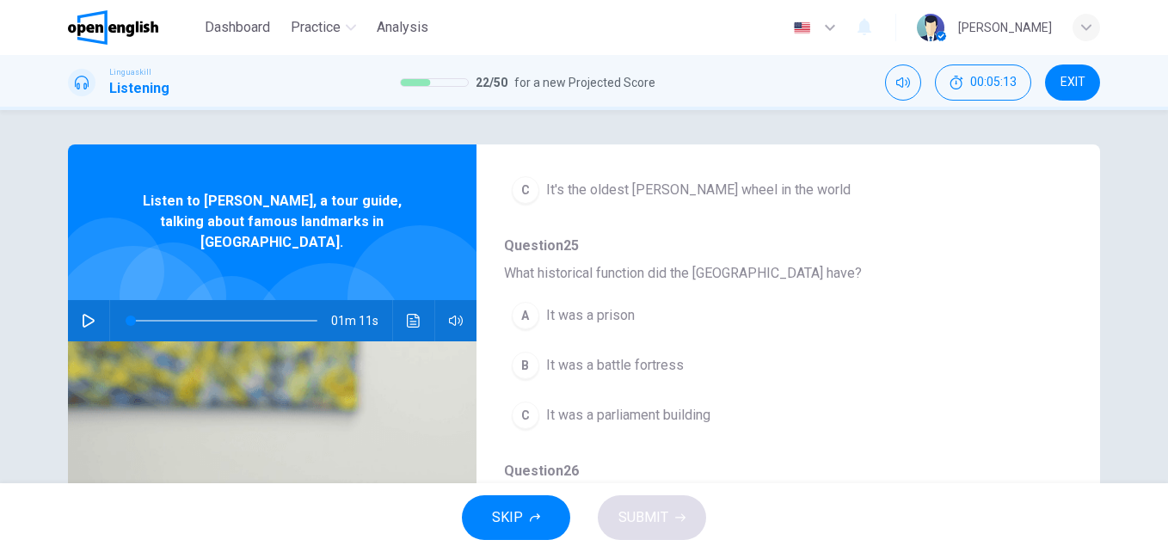
scroll to position [0, 0]
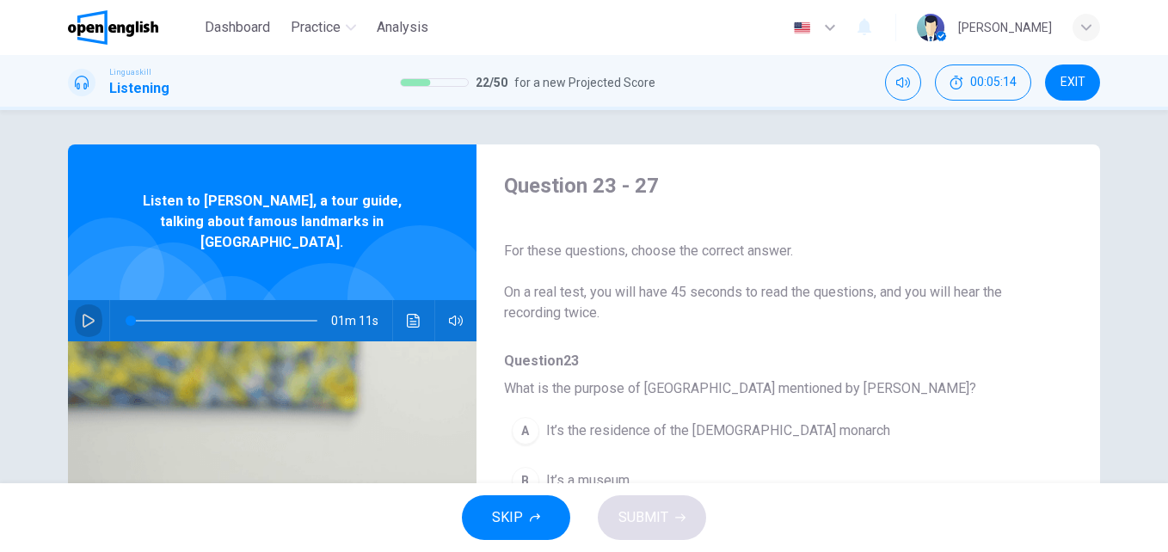
click at [96, 303] on button "button" at bounding box center [89, 320] width 28 height 41
click at [75, 300] on button "button" at bounding box center [89, 320] width 28 height 41
type input "*"
click at [1059, 88] on button "EXIT" at bounding box center [1072, 83] width 55 height 36
